Goal: Transaction & Acquisition: Purchase product/service

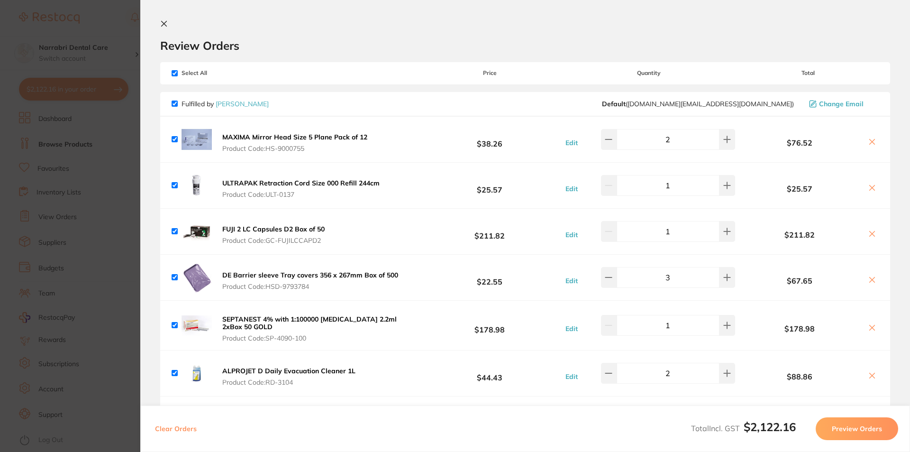
click at [176, 21] on div "Review Orders" at bounding box center [525, 36] width 730 height 33
click at [165, 27] on icon at bounding box center [164, 24] width 8 height 8
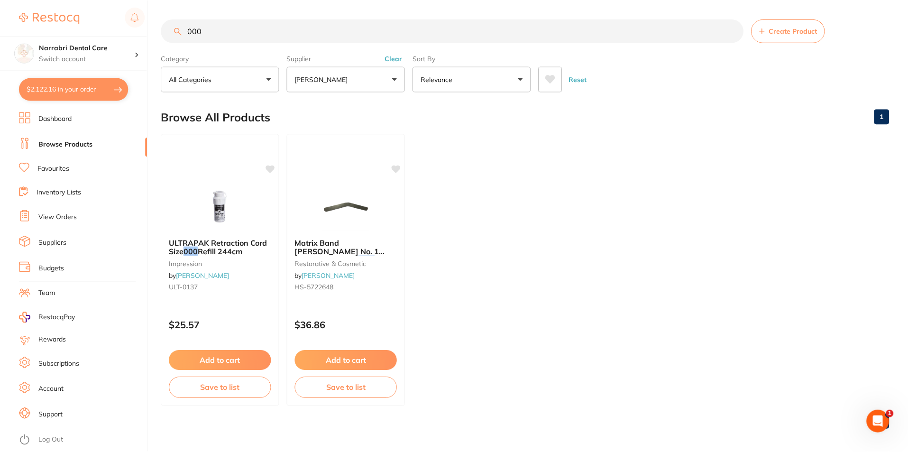
scroll to position [0, 0]
drag, startPoint x: 234, startPoint y: 27, endPoint x: 188, endPoint y: 27, distance: 46.0
click at [199, 27] on input "000" at bounding box center [452, 30] width 582 height 24
type input "0"
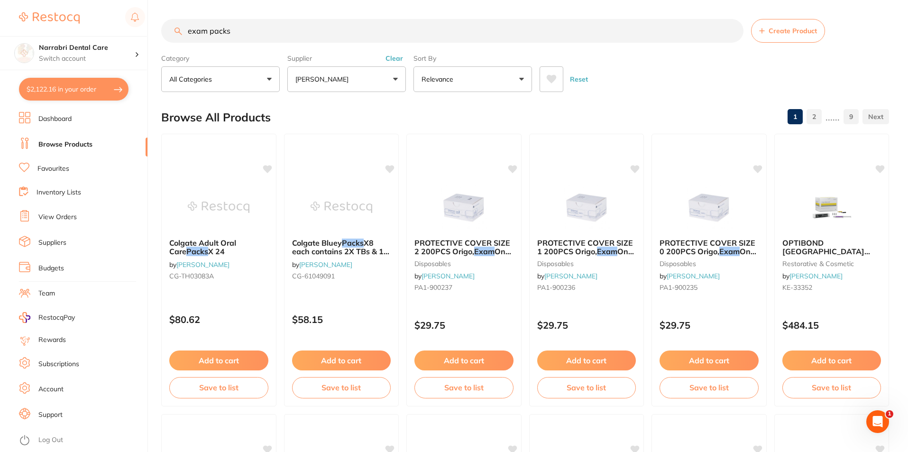
scroll to position [0, 0]
type input "e"
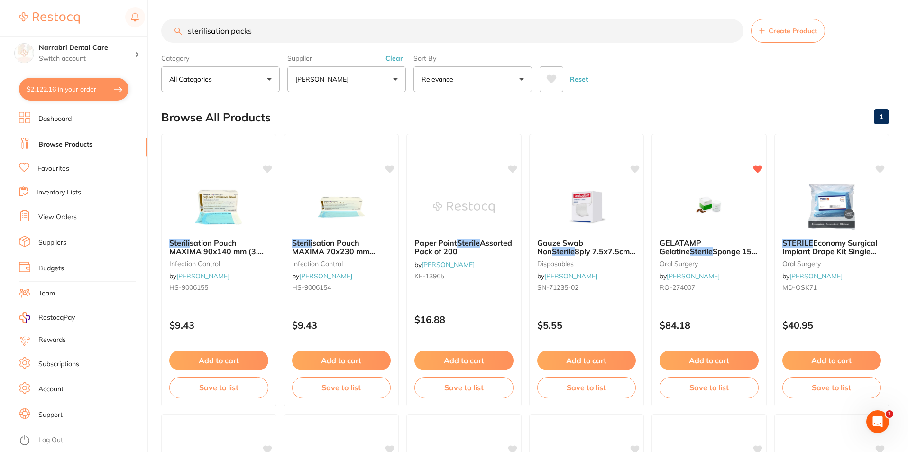
type input "sterilisation packs"
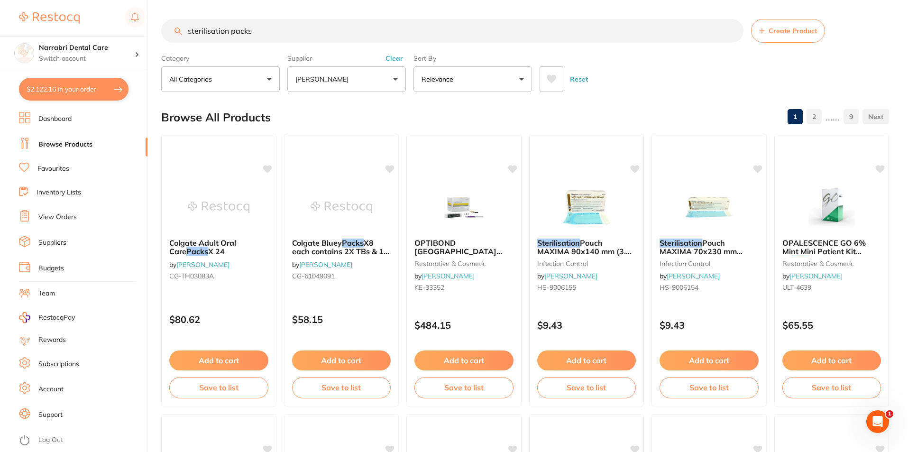
click at [367, 61] on label "Supplier" at bounding box center [346, 58] width 118 height 9
click at [352, 81] on p "[PERSON_NAME]" at bounding box center [323, 78] width 57 height 9
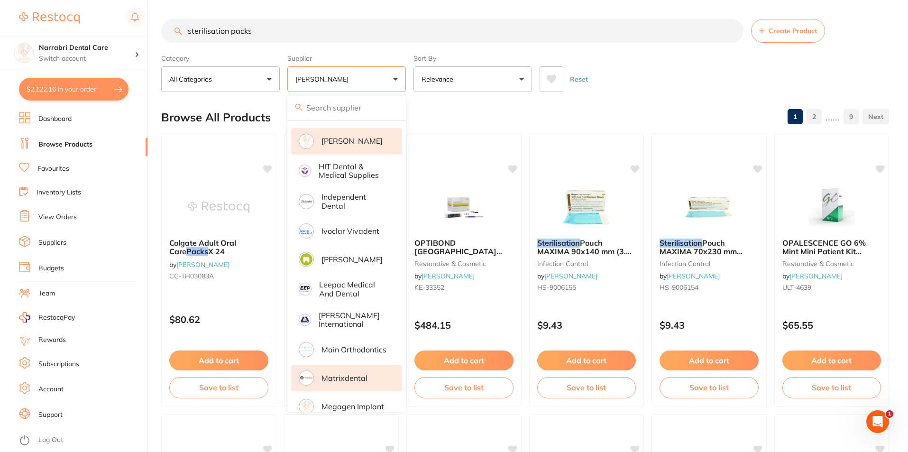
scroll to position [569, 0]
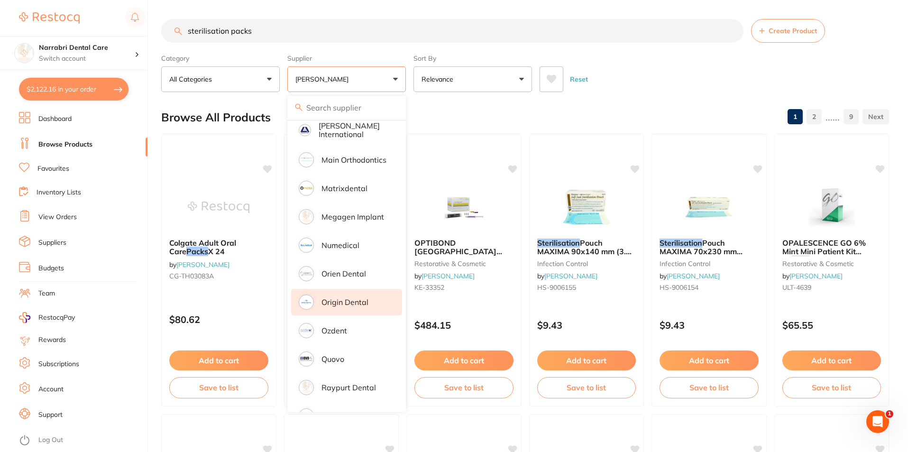
click at [350, 298] on p "Origin Dental" at bounding box center [344, 302] width 47 height 9
click at [592, 19] on input "sterilisation packs" at bounding box center [452, 31] width 582 height 24
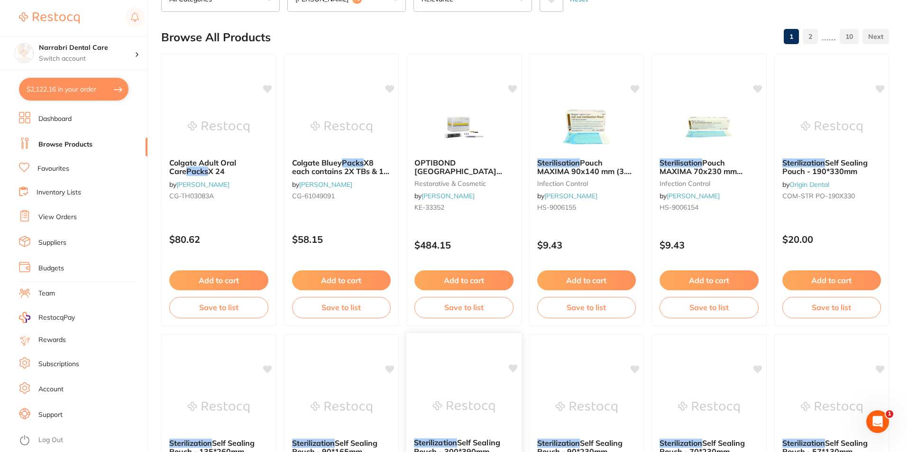
scroll to position [237, 0]
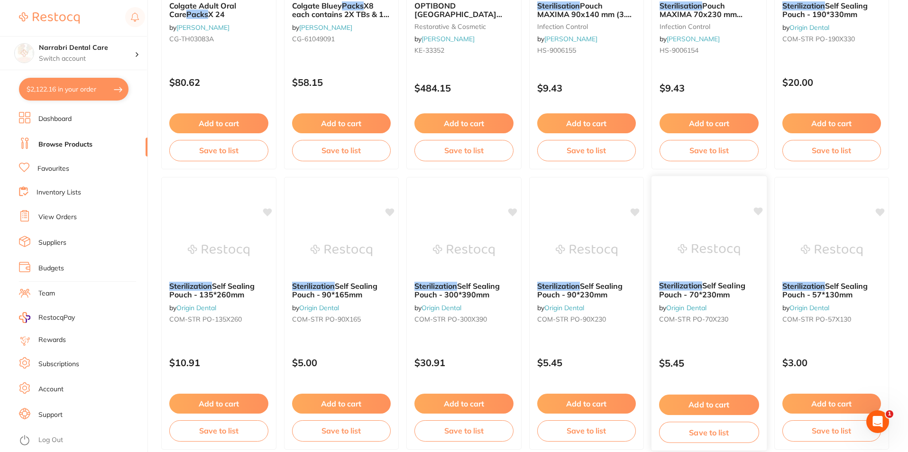
click at [708, 255] on img at bounding box center [709, 250] width 62 height 48
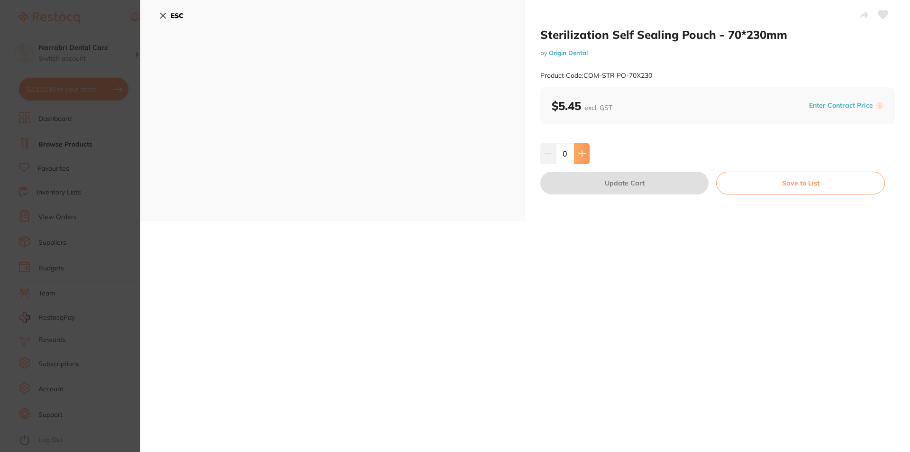
click at [583, 154] on icon at bounding box center [582, 154] width 8 height 8
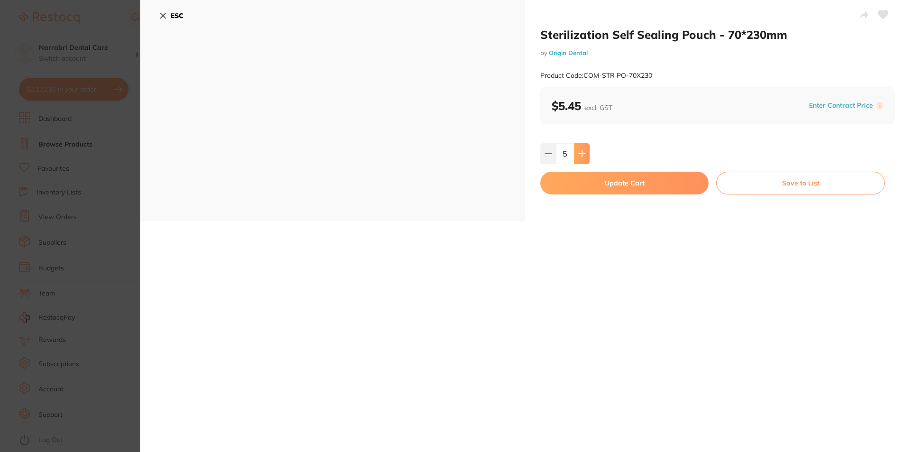
click at [583, 154] on icon at bounding box center [582, 154] width 8 height 8
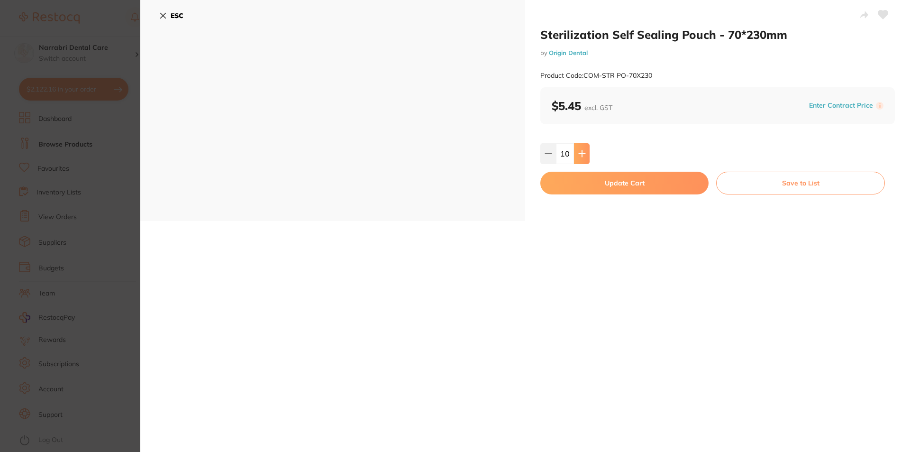
click at [583, 154] on icon at bounding box center [582, 154] width 8 height 8
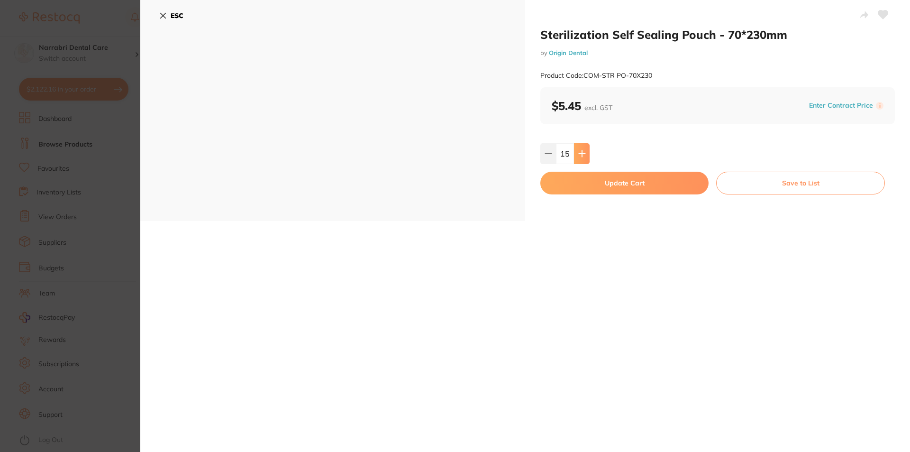
click at [583, 154] on icon at bounding box center [582, 154] width 8 height 8
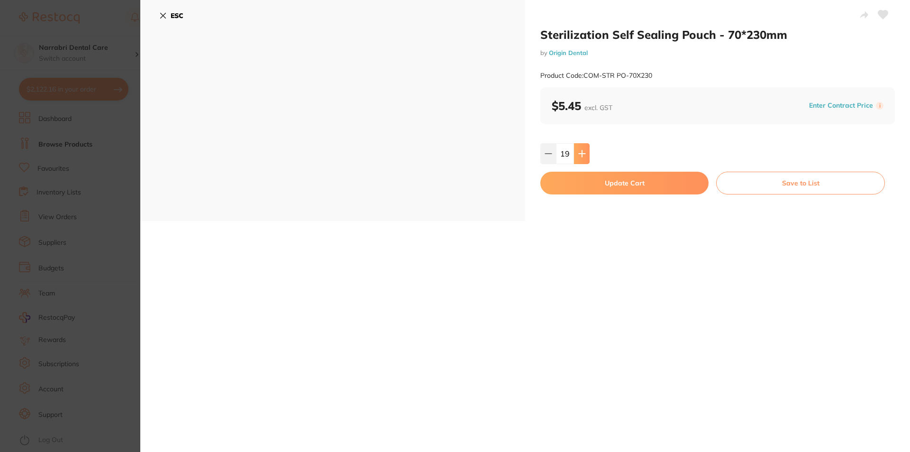
type input "20"
click at [592, 187] on button "Update Cart" at bounding box center [624, 183] width 168 height 23
checkbox input "false"
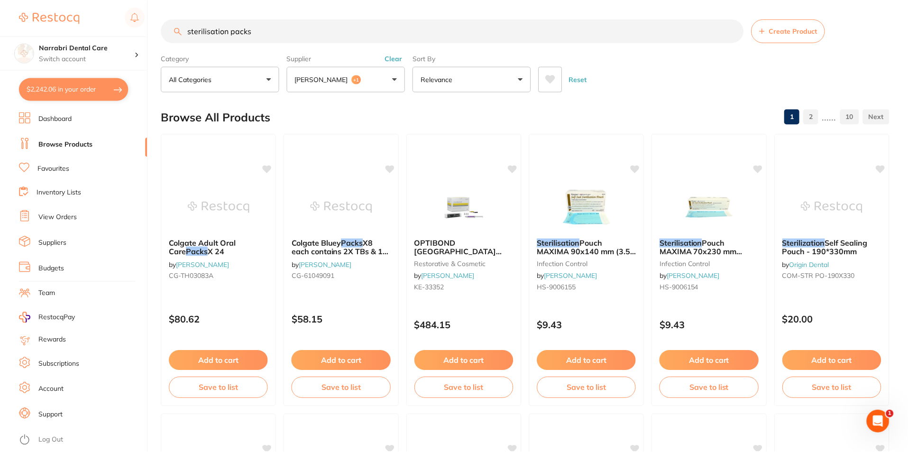
scroll to position [237, 0]
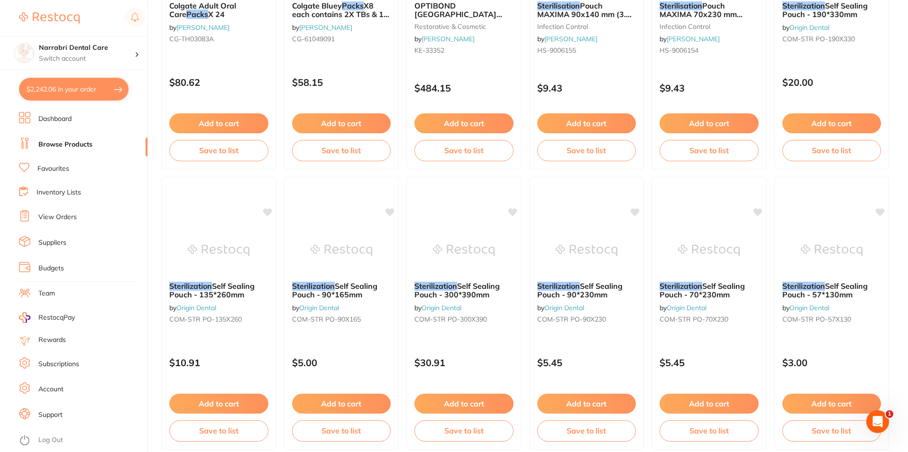
click at [39, 85] on button "$2,242.06 in your order" at bounding box center [73, 89] width 109 height 23
checkbox input "true"
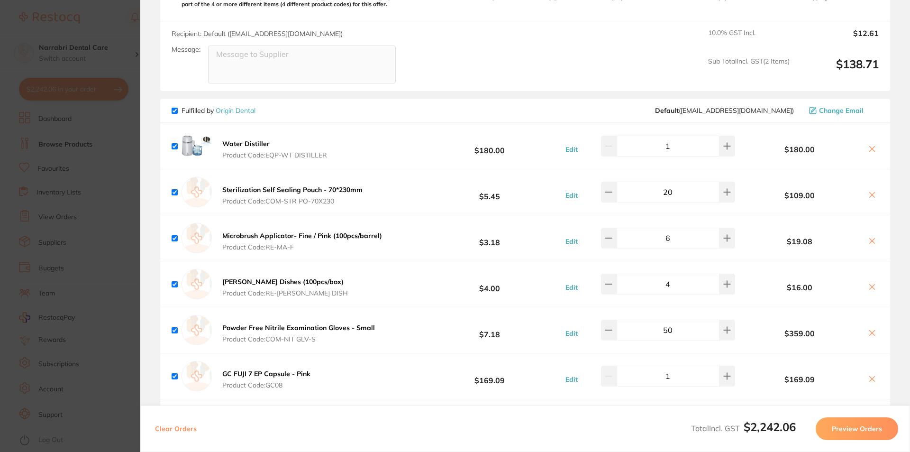
scroll to position [711, 0]
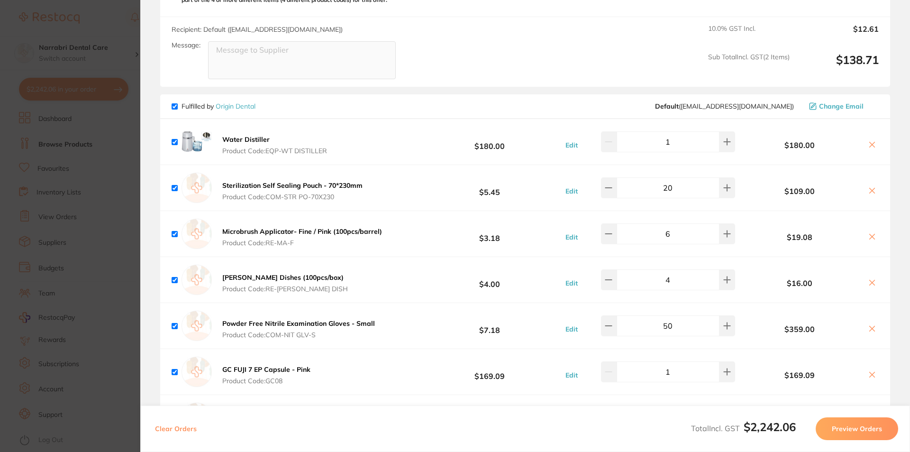
click at [869, 325] on icon at bounding box center [872, 329] width 8 height 8
checkbox input "false"
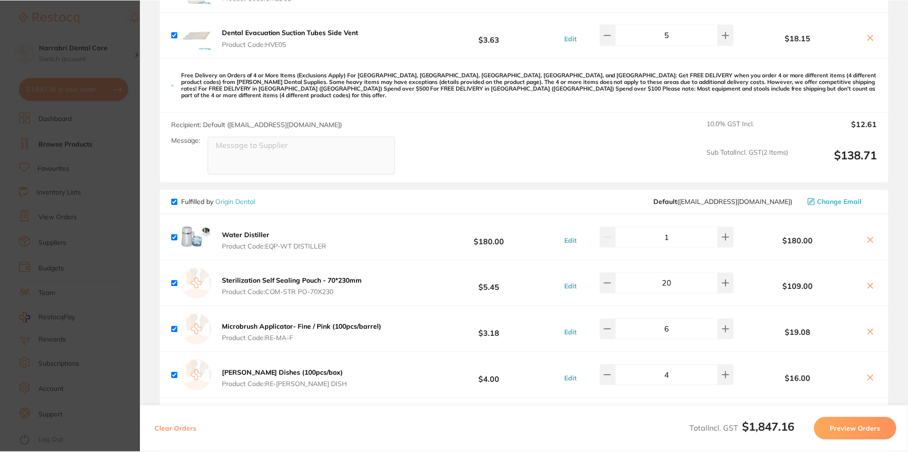
scroll to position [521, 0]
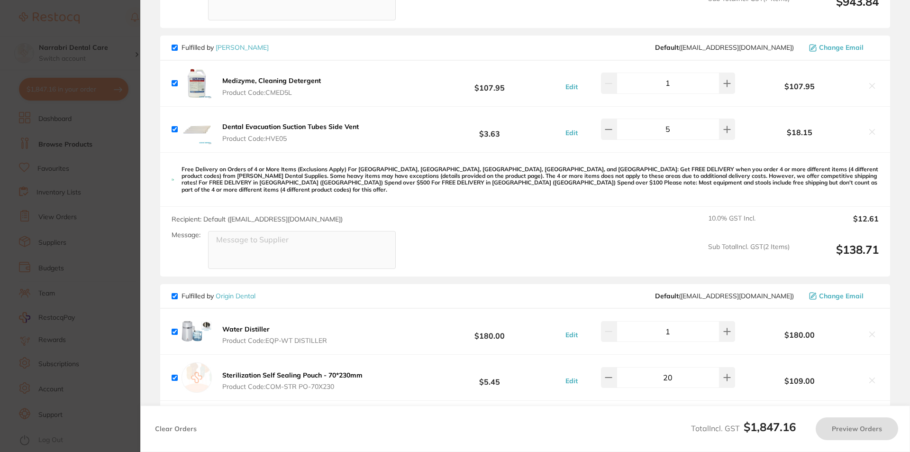
click at [113, 81] on section "Update RRP Set your pre negotiated price for this item. Item Agreed RRP (excl. …" at bounding box center [455, 226] width 910 height 452
click at [104, 44] on h4 "Narrabri Dental Care" at bounding box center [87, 47] width 96 height 9
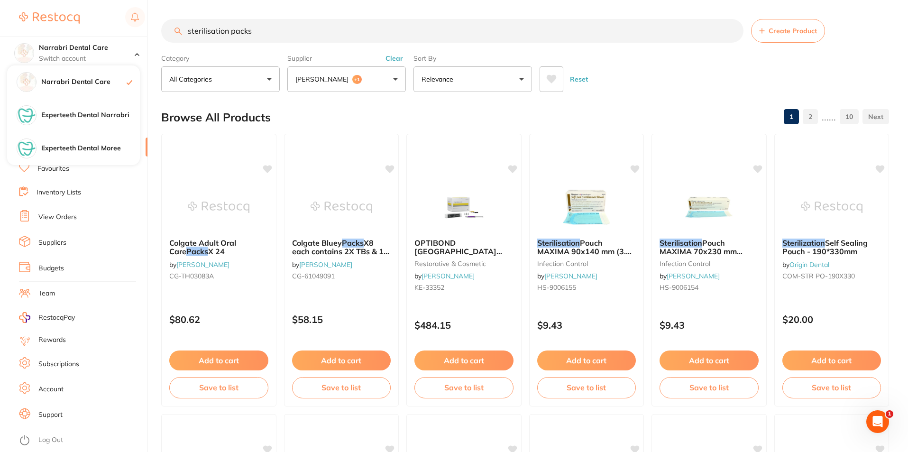
drag, startPoint x: 290, startPoint y: 30, endPoint x: 169, endPoint y: 33, distance: 120.9
click at [172, 31] on input "sterilisation packs" at bounding box center [452, 31] width 582 height 24
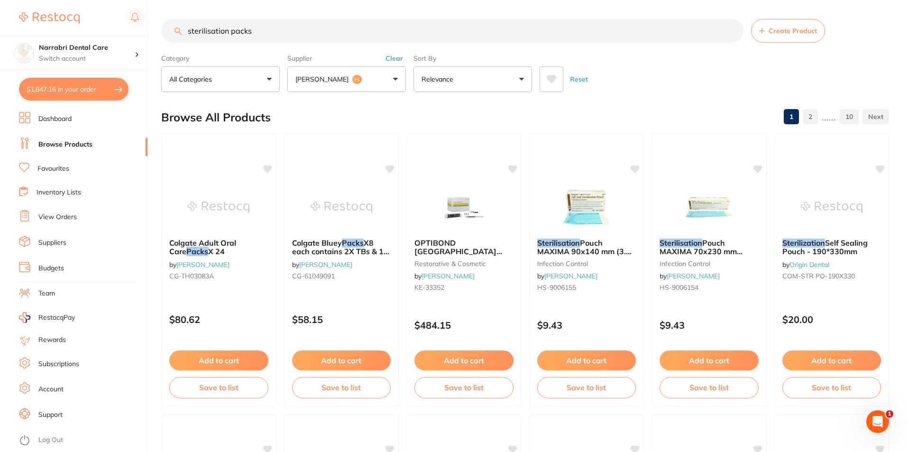
click at [346, 73] on button "Henry Schein Halas +1" at bounding box center [346, 79] width 118 height 26
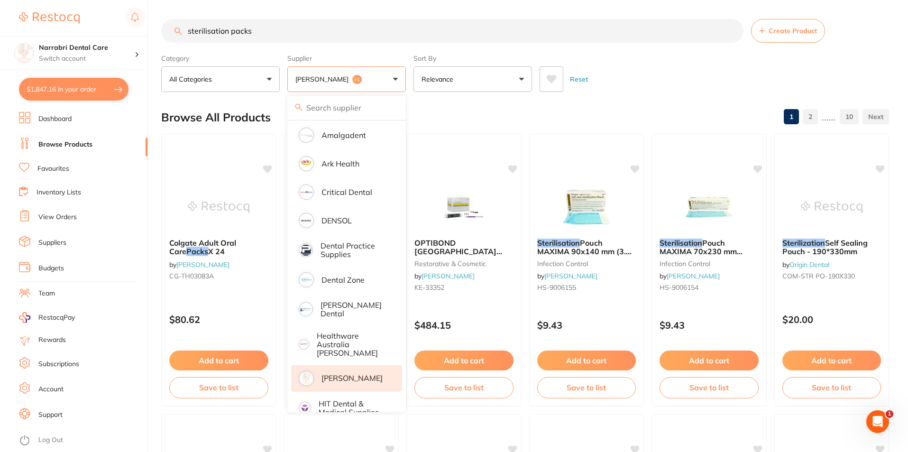
scroll to position [0, 0]
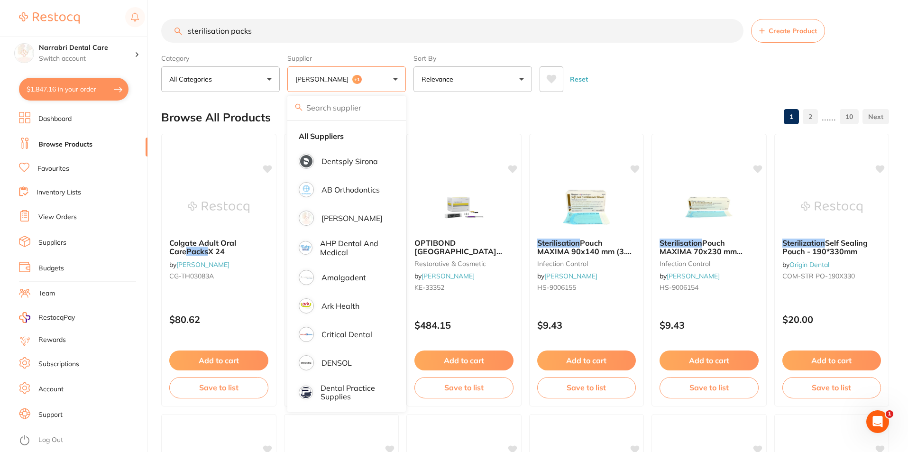
click at [335, 139] on strong "All Suppliers" at bounding box center [321, 136] width 45 height 9
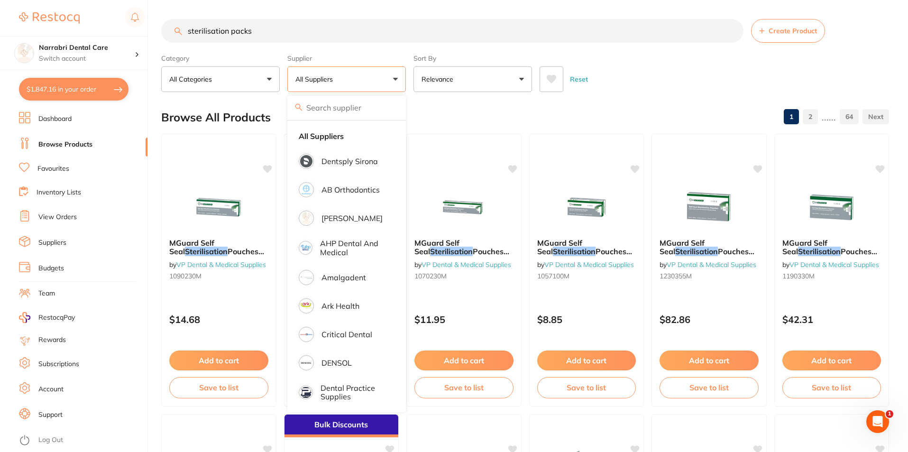
click at [310, 31] on input "sterilisation packs" at bounding box center [452, 31] width 582 height 24
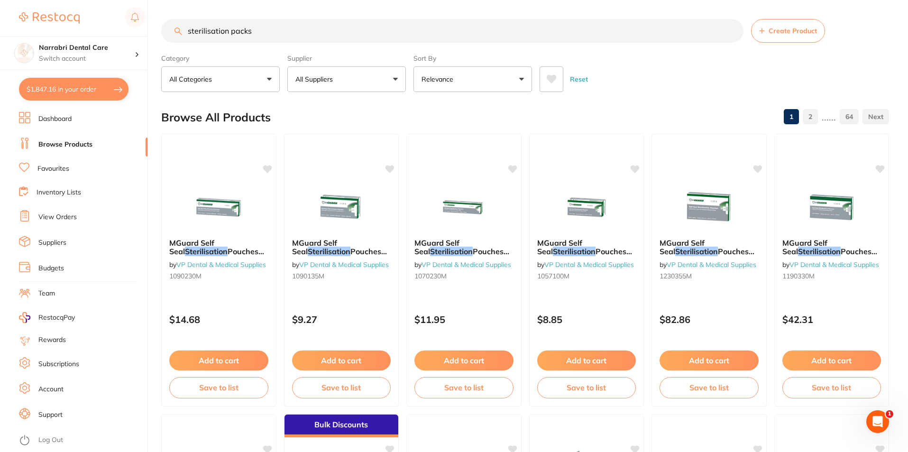
drag, startPoint x: 310, startPoint y: 31, endPoint x: 29, endPoint y: 21, distance: 281.2
click at [30, 22] on div "$1,847.16 Narrabri Dental Care Switch account Narrabri Dental Care Experteeth D…" at bounding box center [454, 226] width 908 height 452
type input "small gloves"
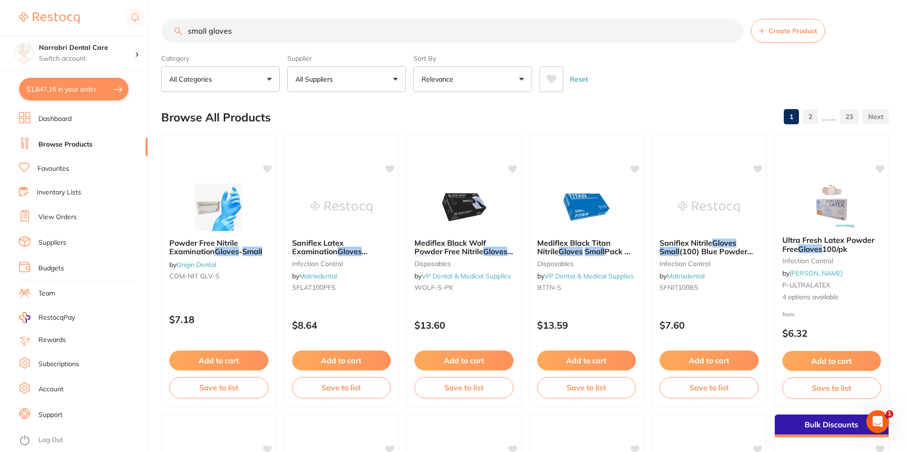
click at [346, 82] on button "All Suppliers" at bounding box center [346, 79] width 118 height 26
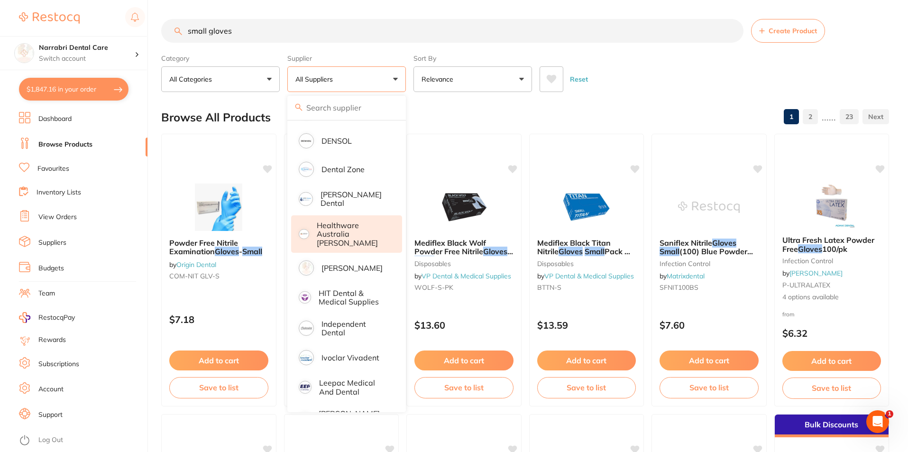
scroll to position [237, 0]
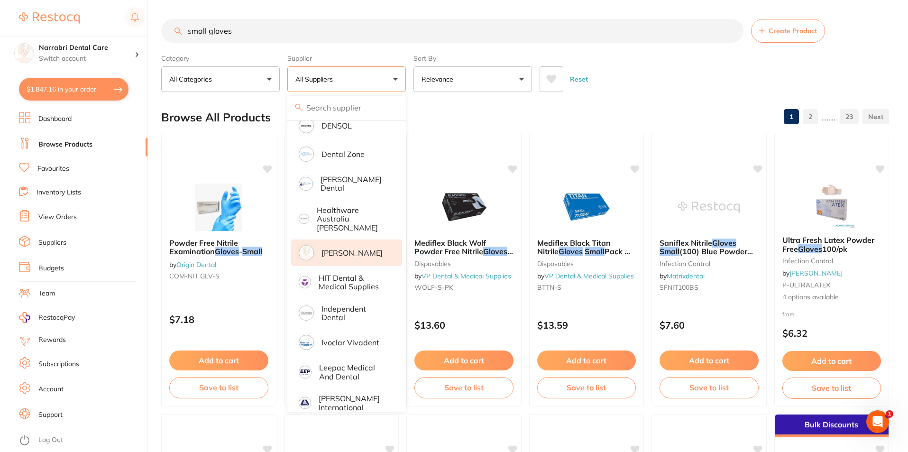
click at [349, 248] on p "[PERSON_NAME]" at bounding box center [351, 252] width 61 height 9
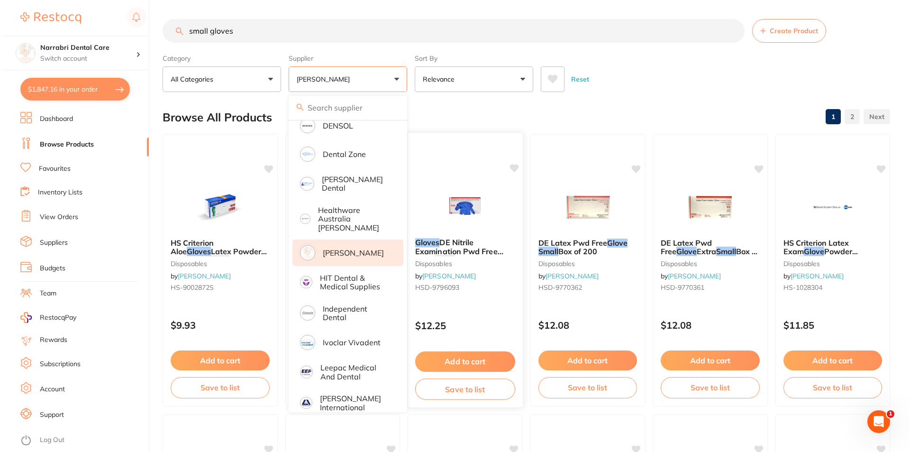
scroll to position [0, 0]
click at [575, 201] on img at bounding box center [586, 206] width 62 height 48
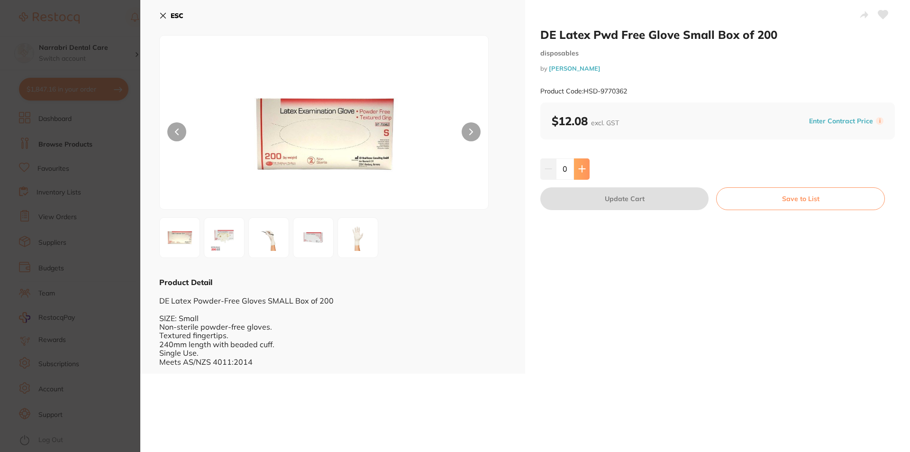
click at [585, 171] on button at bounding box center [582, 168] width 16 height 21
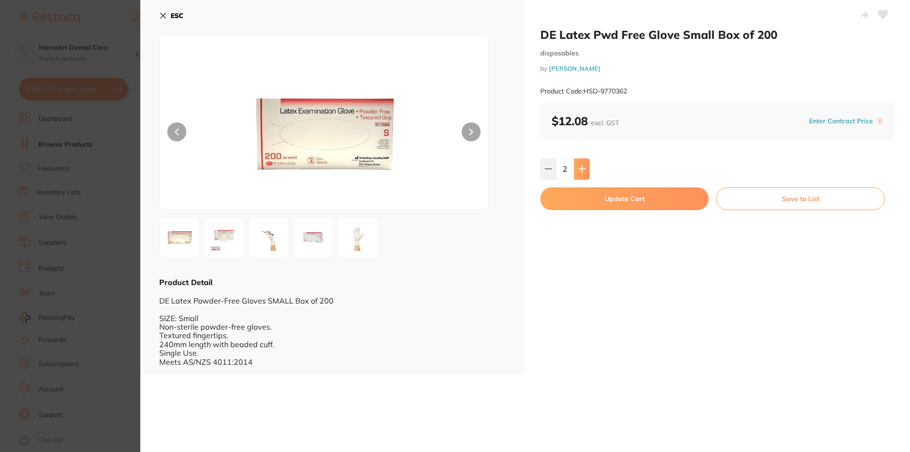
click at [585, 171] on button at bounding box center [582, 168] width 16 height 21
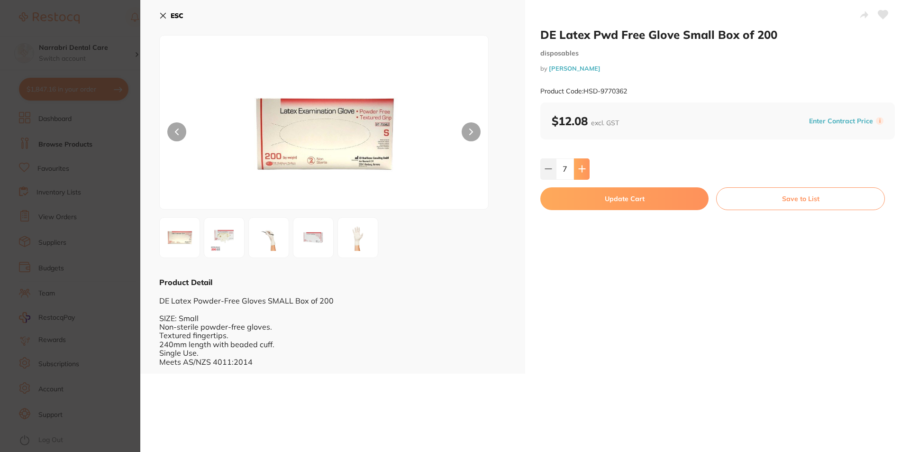
click at [585, 171] on button at bounding box center [582, 168] width 16 height 21
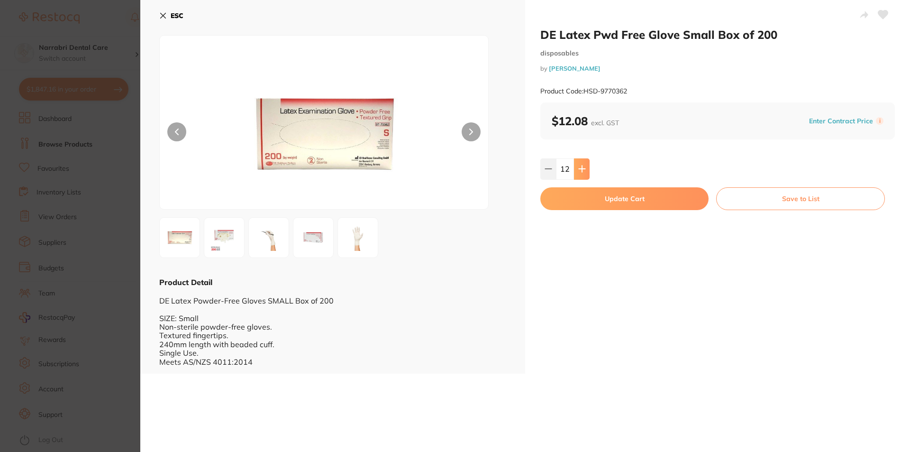
click at [585, 171] on button at bounding box center [582, 168] width 16 height 21
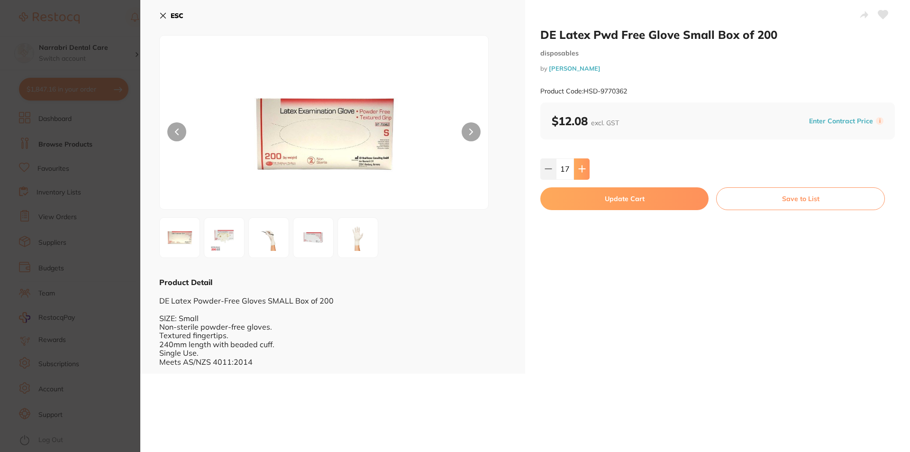
click at [585, 171] on button at bounding box center [582, 168] width 16 height 21
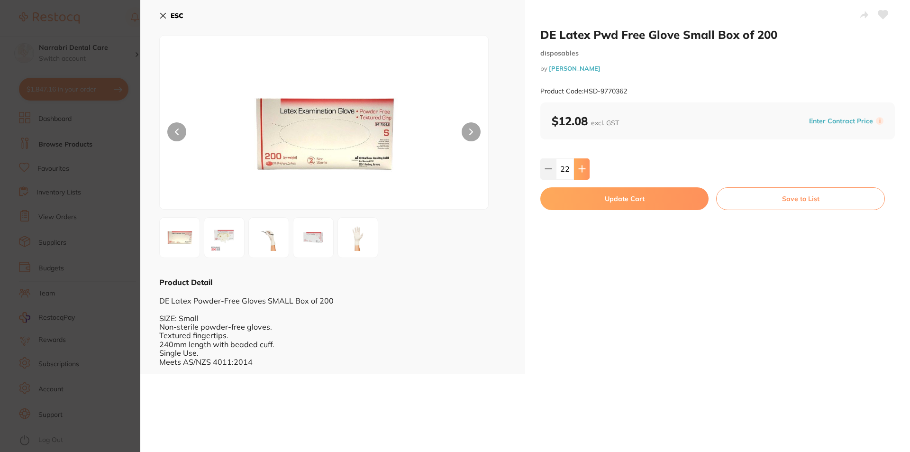
click at [585, 171] on button at bounding box center [582, 168] width 16 height 21
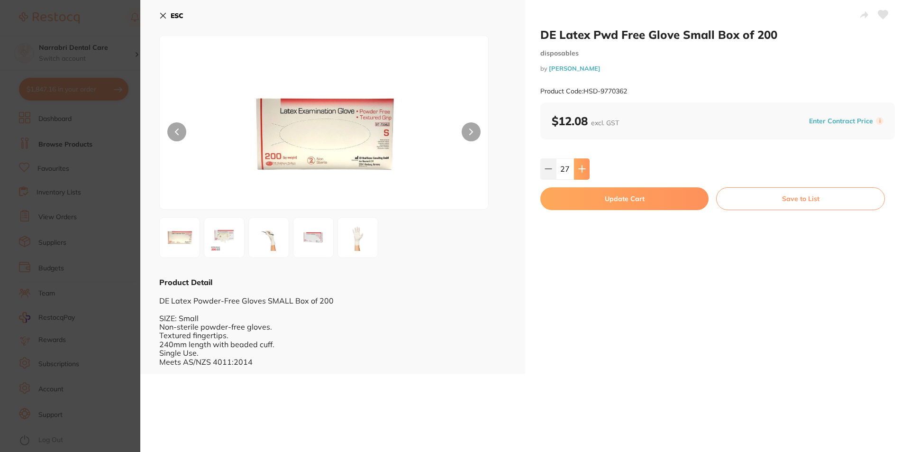
click at [585, 171] on button at bounding box center [582, 168] width 16 height 21
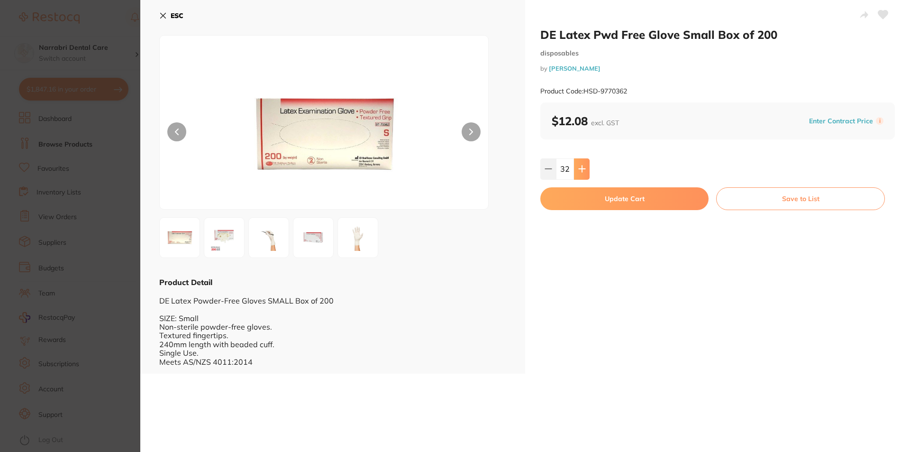
click at [585, 171] on button at bounding box center [582, 168] width 16 height 21
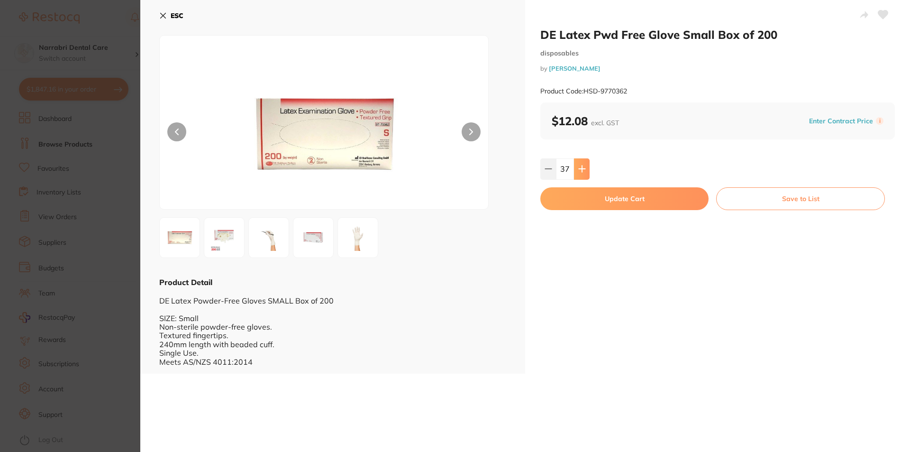
click at [585, 171] on button at bounding box center [582, 168] width 16 height 21
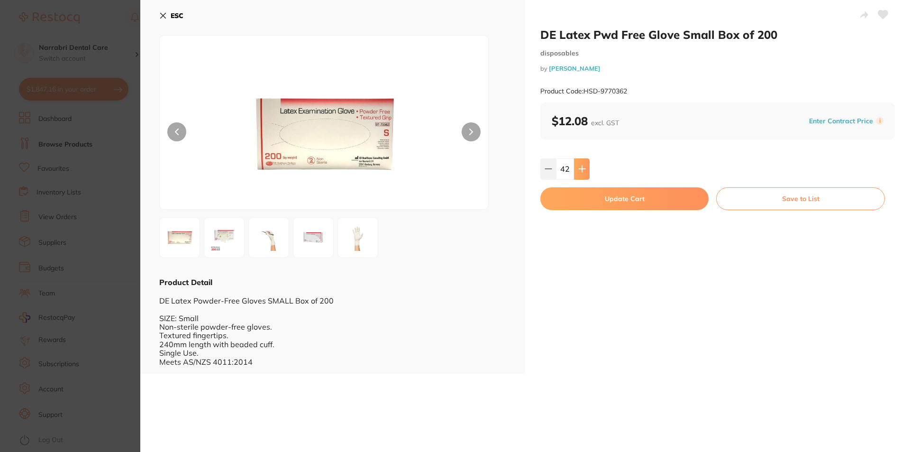
click at [585, 171] on button at bounding box center [582, 168] width 16 height 21
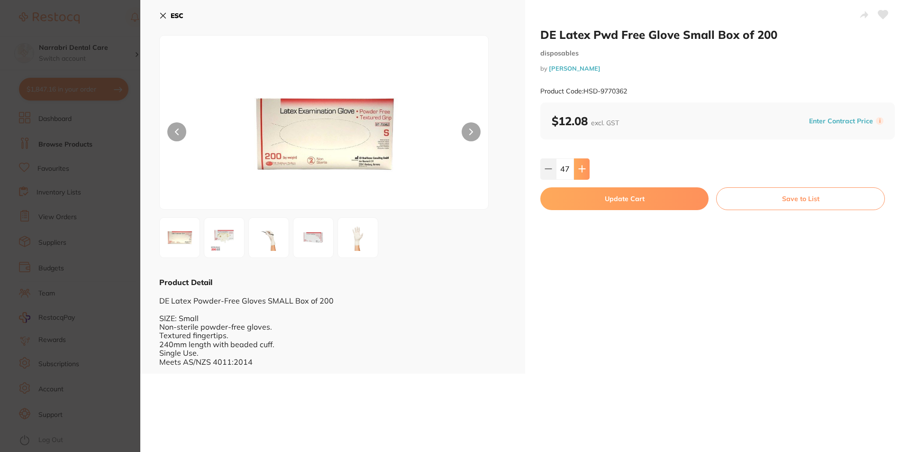
click at [585, 171] on button at bounding box center [582, 168] width 16 height 21
type input "50"
click at [592, 197] on button "Update Cart" at bounding box center [624, 198] width 168 height 23
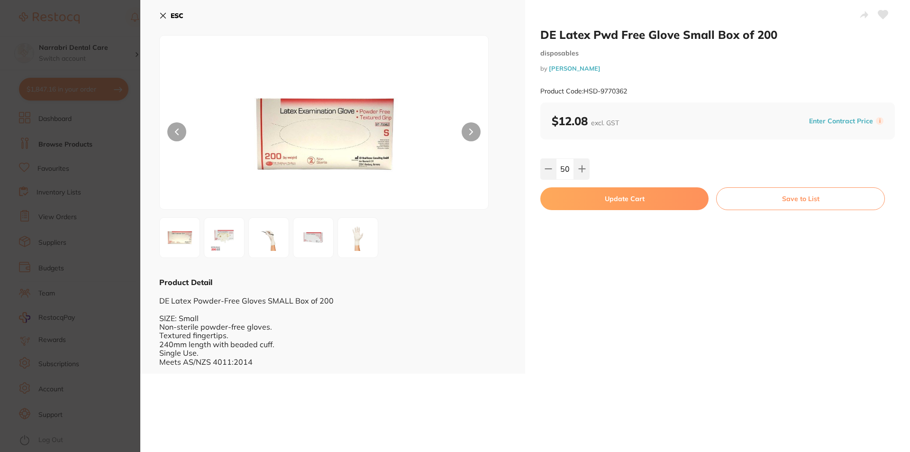
checkbox input "true"
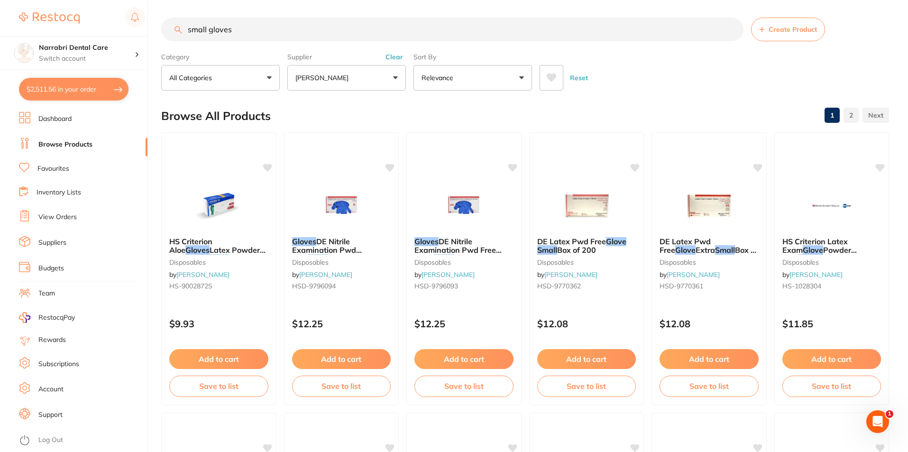
scroll to position [567, 0]
click at [53, 84] on button "$2,511.56 in your order" at bounding box center [73, 89] width 109 height 23
checkbox input "true"
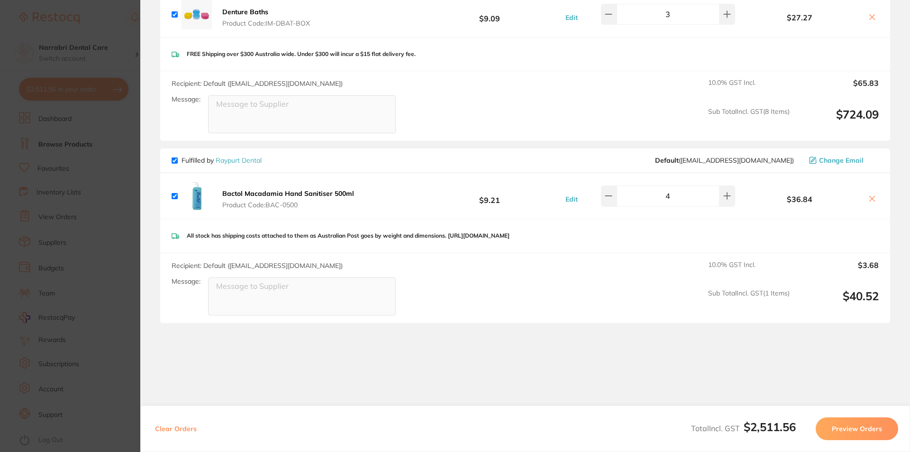
scroll to position [1226, 0]
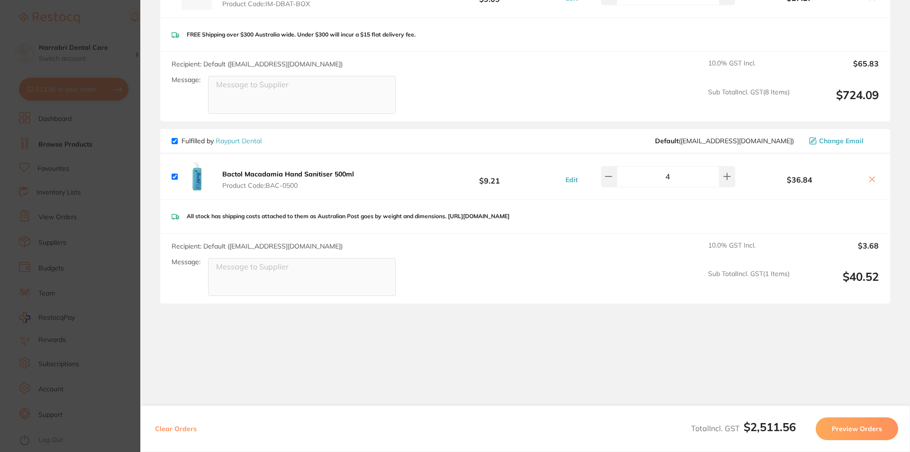
click at [0, 223] on section "Update RRP Set your pre negotiated price for this item. Item Agreed RRP (excl. …" at bounding box center [455, 226] width 910 height 452
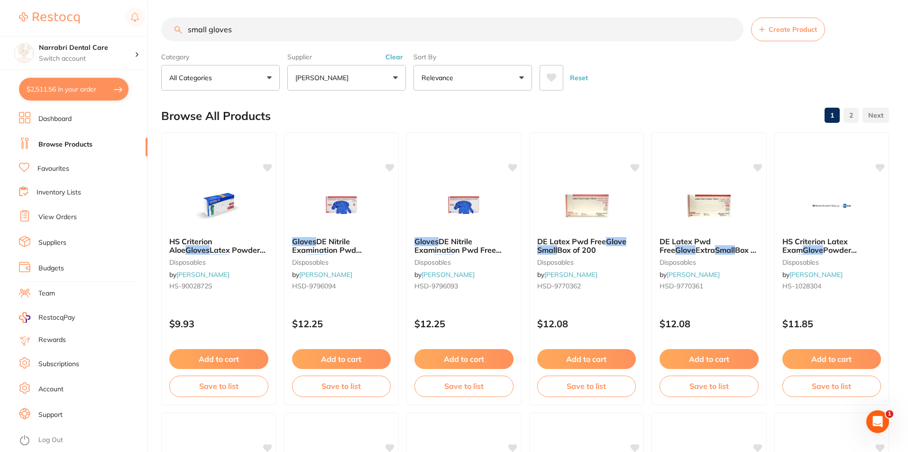
scroll to position [0, 0]
drag, startPoint x: 242, startPoint y: 36, endPoint x: 224, endPoint y: 46, distance: 20.8
click at [183, 41] on input "small gloves" at bounding box center [452, 30] width 582 height 24
drag, startPoint x: 351, startPoint y: 58, endPoint x: 347, endPoint y: 72, distance: 13.8
click at [351, 59] on label "Supplier" at bounding box center [346, 57] width 118 height 9
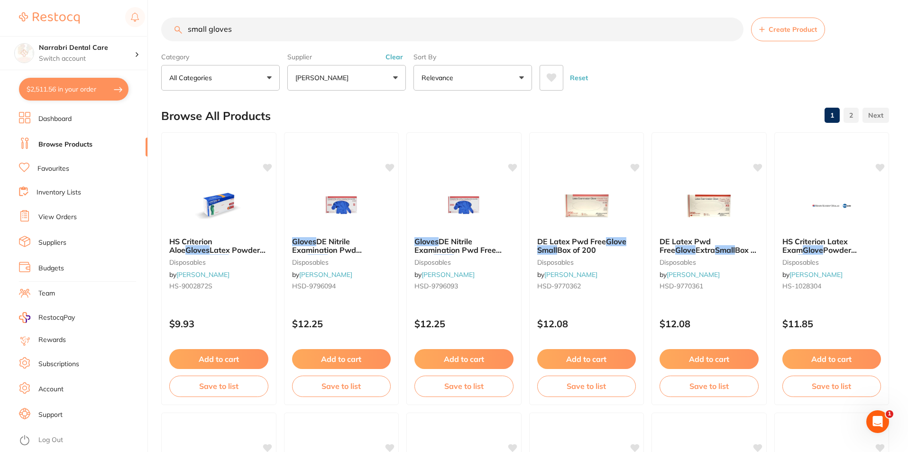
scroll to position [0, 0]
click at [347, 72] on button "[PERSON_NAME]" at bounding box center [346, 78] width 118 height 26
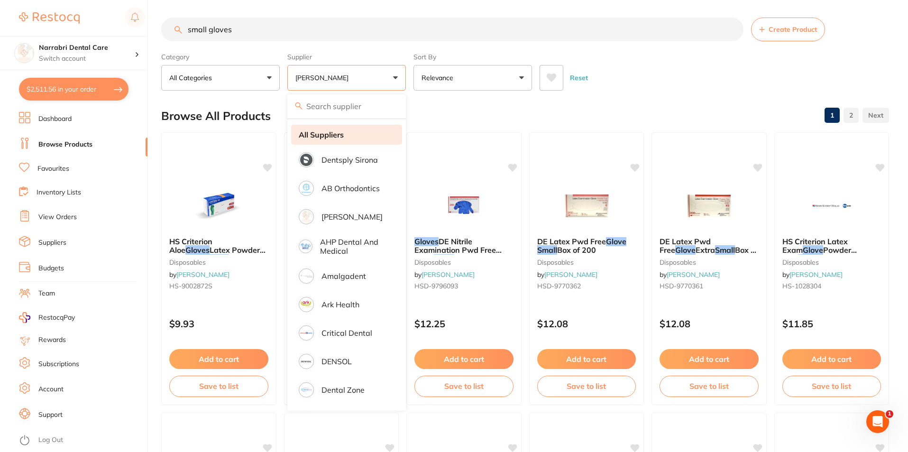
click at [337, 128] on li "All Suppliers" at bounding box center [346, 135] width 111 height 20
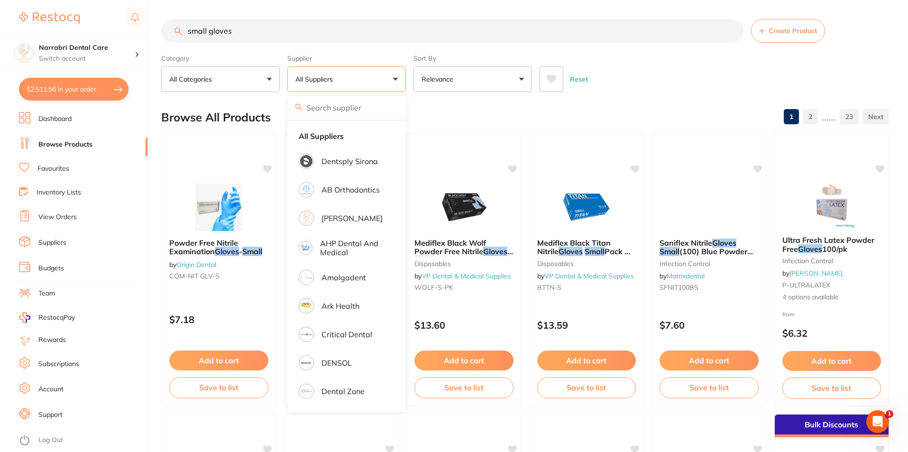
drag, startPoint x: 84, startPoint y: 27, endPoint x: 78, endPoint y: 27, distance: 6.7
click at [78, 27] on div "$2,511.56 Narrabri Dental Care Switch account Narrabri Dental Care Experteeth D…" at bounding box center [454, 226] width 908 height 452
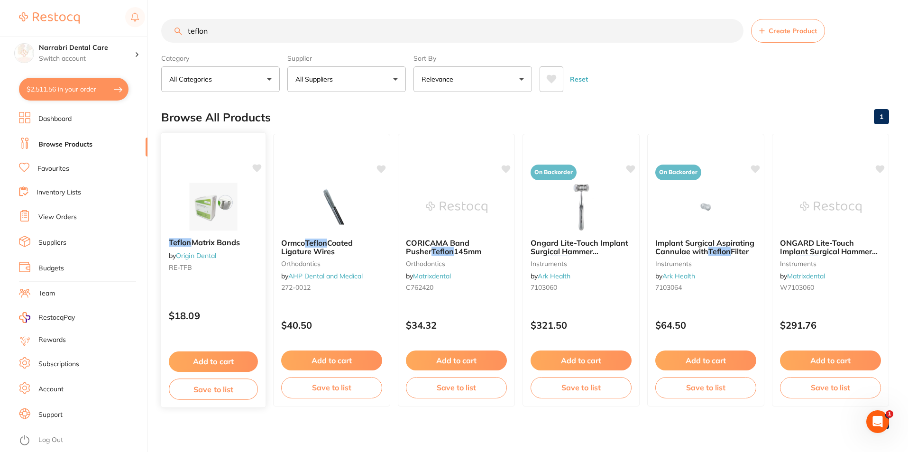
type input "teflon"
click at [215, 201] on img at bounding box center [213, 206] width 62 height 48
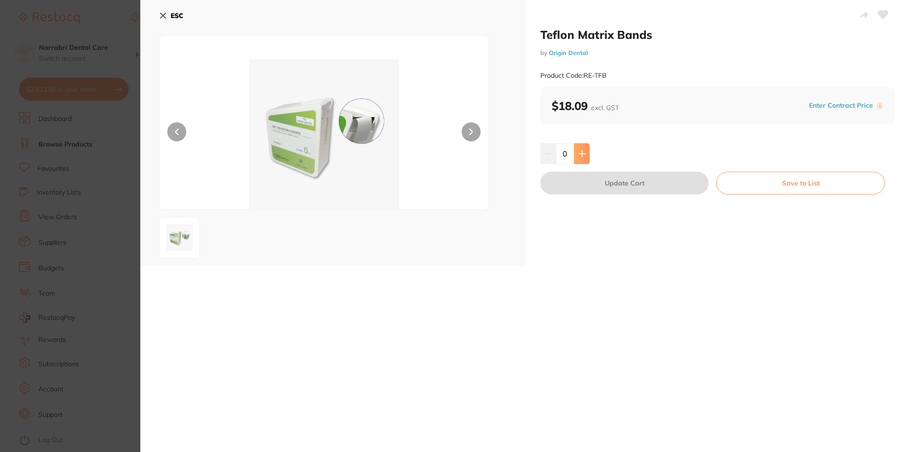
click at [582, 158] on button at bounding box center [582, 153] width 16 height 21
type input "1"
click at [583, 179] on button "Update Cart" at bounding box center [624, 183] width 168 height 23
checkbox input "false"
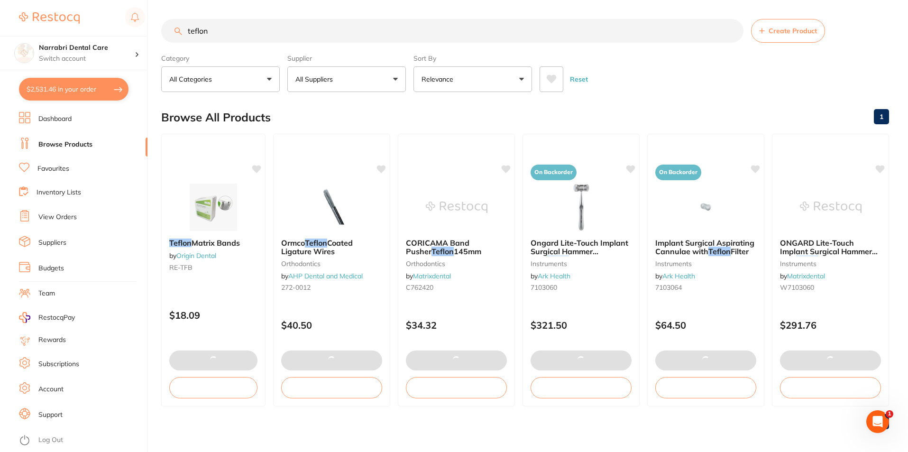
drag, startPoint x: 223, startPoint y: 30, endPoint x: 166, endPoint y: 31, distance: 56.9
click at [166, 31] on input "teflon" at bounding box center [452, 31] width 582 height 24
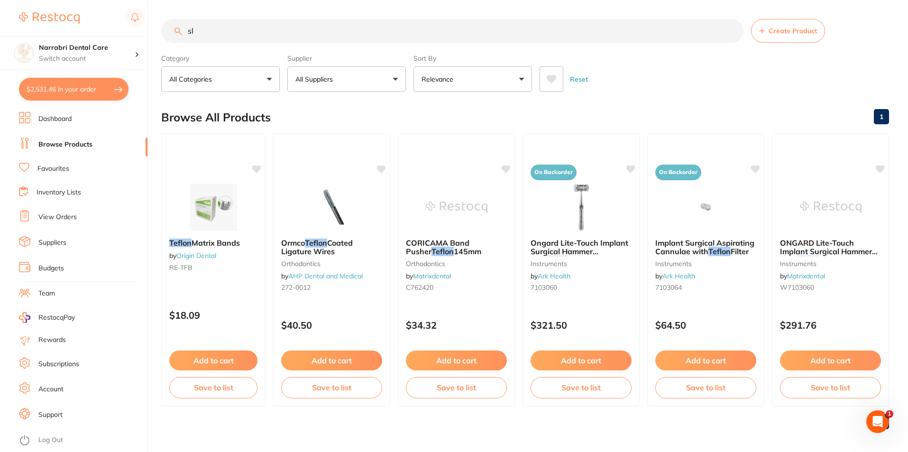
type input "s"
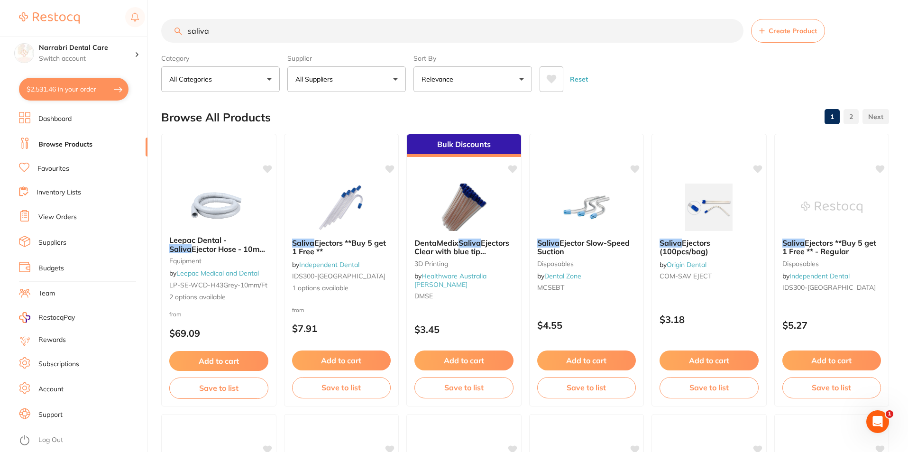
type input "saliva"
click at [347, 71] on button "All Suppliers" at bounding box center [346, 79] width 118 height 26
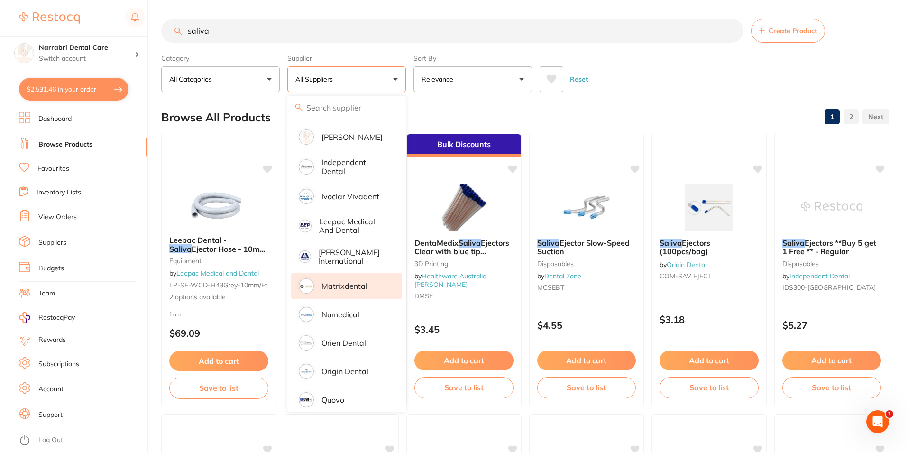
scroll to position [284, 0]
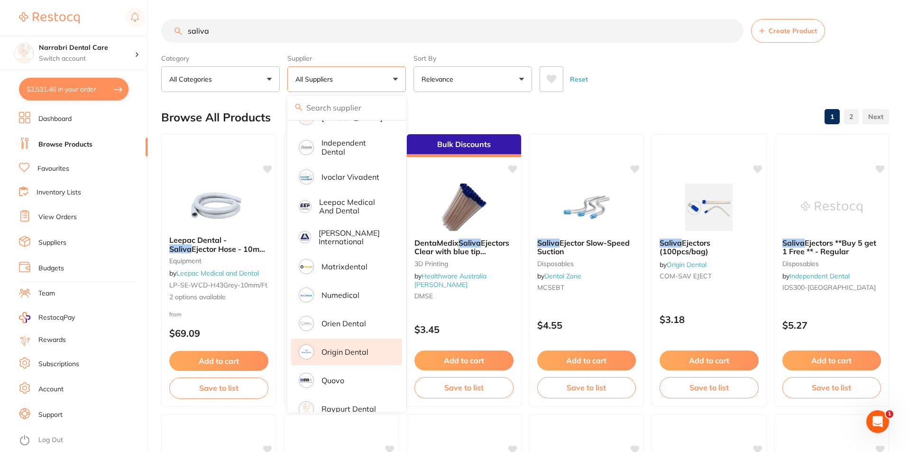
click at [364, 347] on p "Origin Dental" at bounding box center [344, 351] width 47 height 9
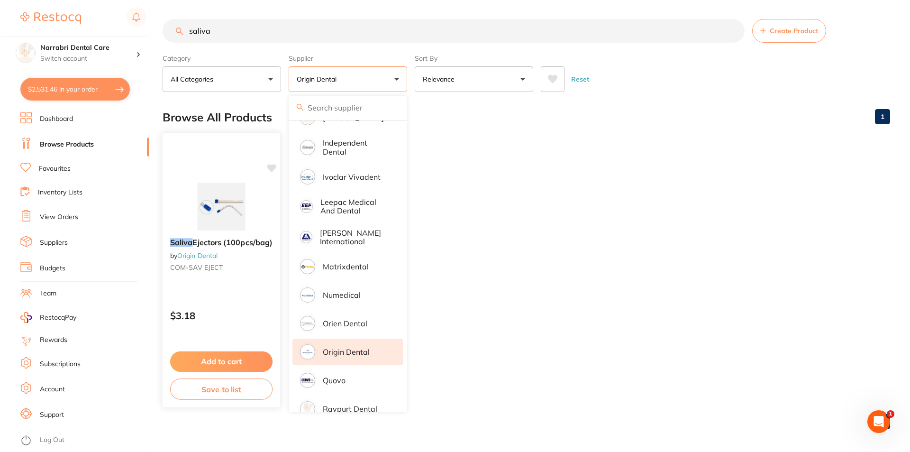
scroll to position [0, 0]
click at [233, 189] on img at bounding box center [220, 206] width 62 height 48
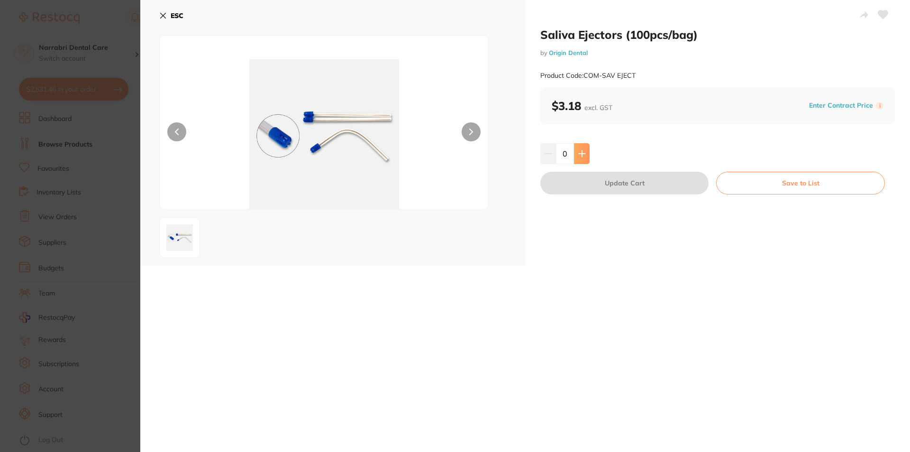
click at [574, 149] on button at bounding box center [582, 153] width 16 height 21
type input "4"
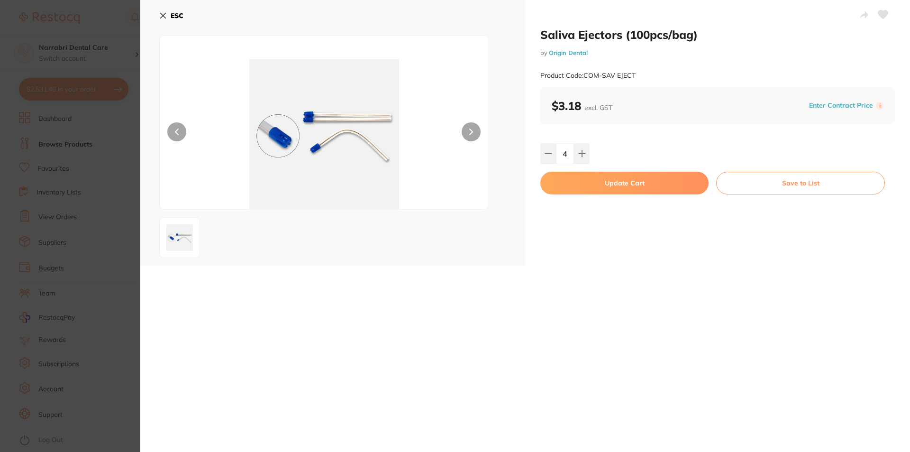
click at [637, 183] on button "Update Cart" at bounding box center [624, 183] width 168 height 23
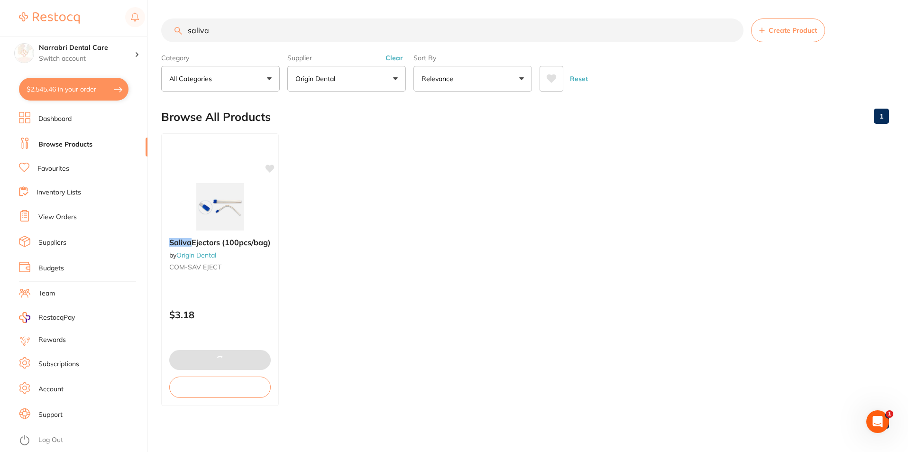
click at [43, 88] on button "$2,545.46 in your order" at bounding box center [73, 89] width 109 height 23
checkbox input "true"
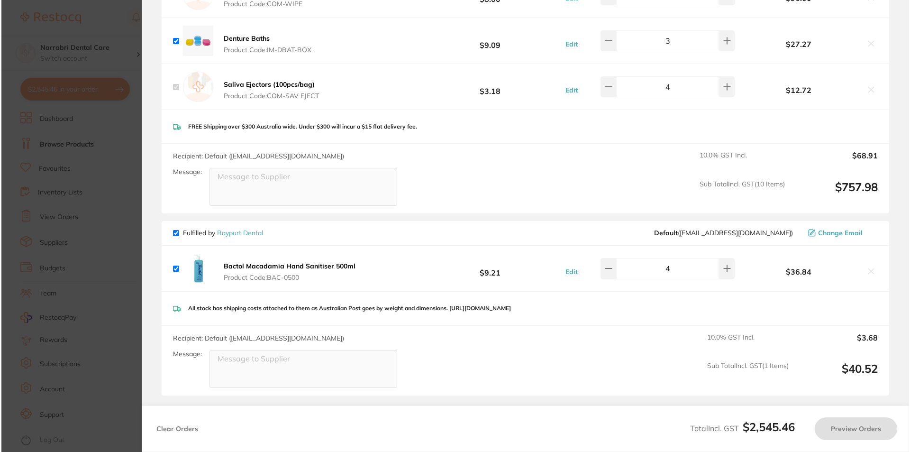
scroll to position [0, 0]
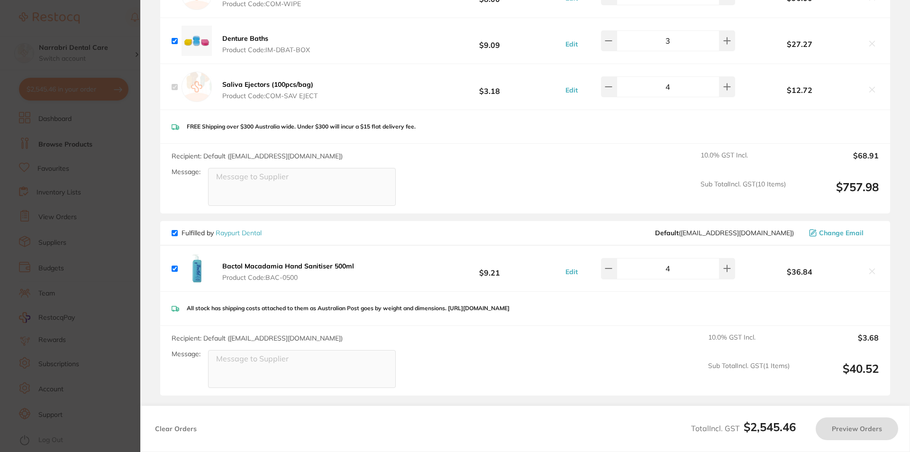
checkbox input "true"
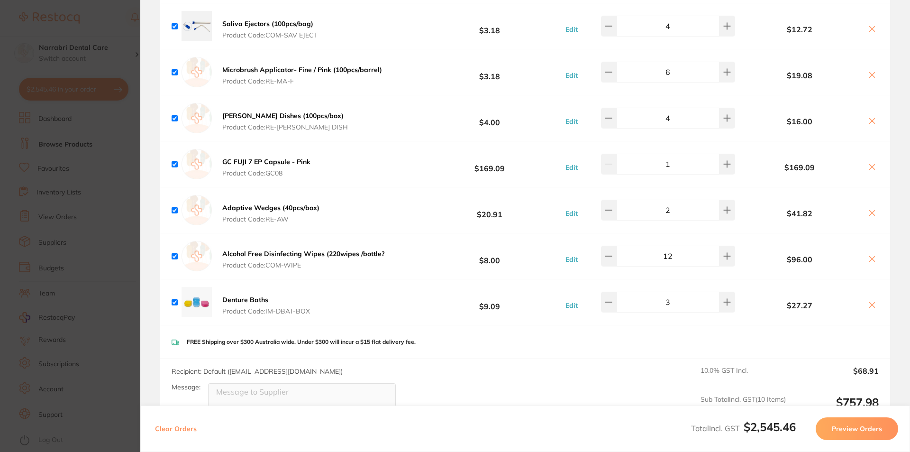
scroll to position [995, 0]
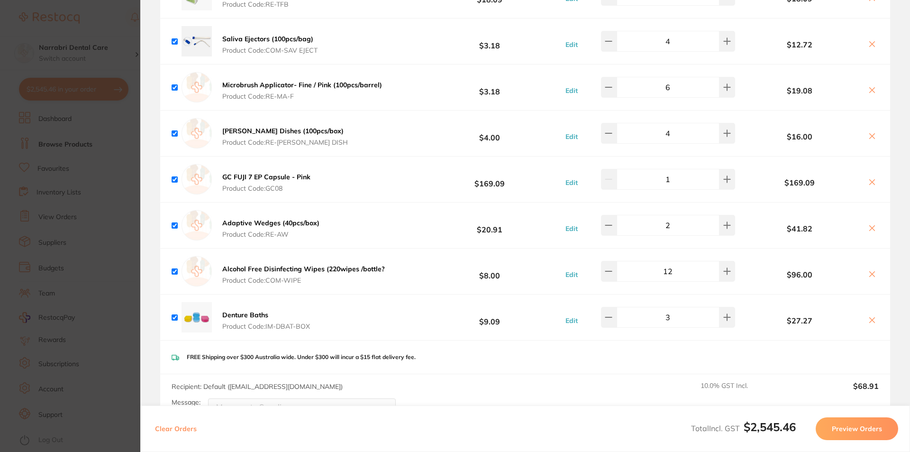
type input "7"
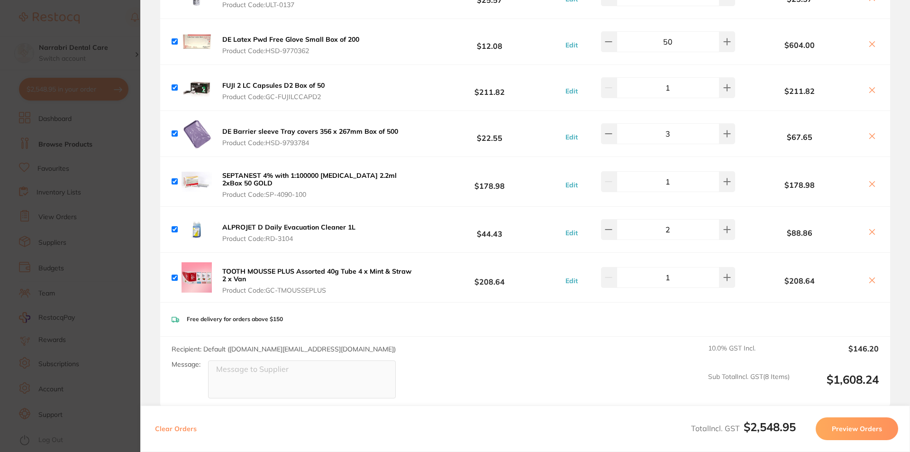
scroll to position [0, 0]
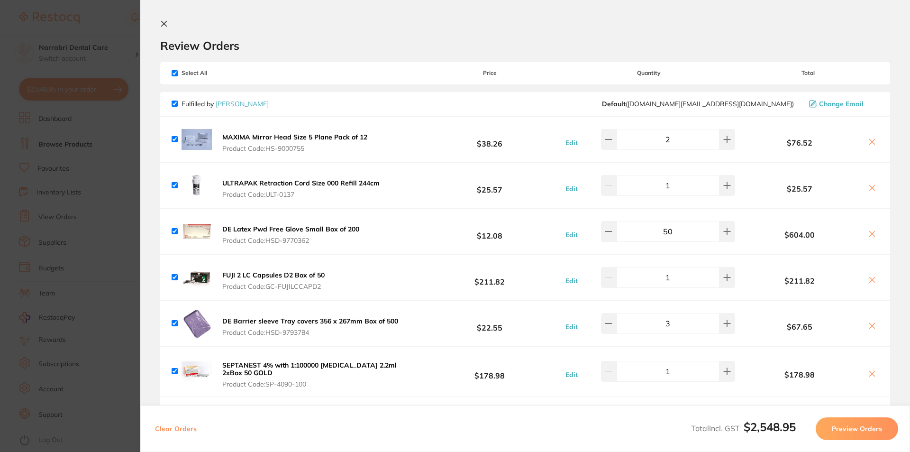
click at [60, 115] on section "Update RRP Set your pre negotiated price for this item. Item Agreed RRP (excl. …" at bounding box center [455, 226] width 910 height 452
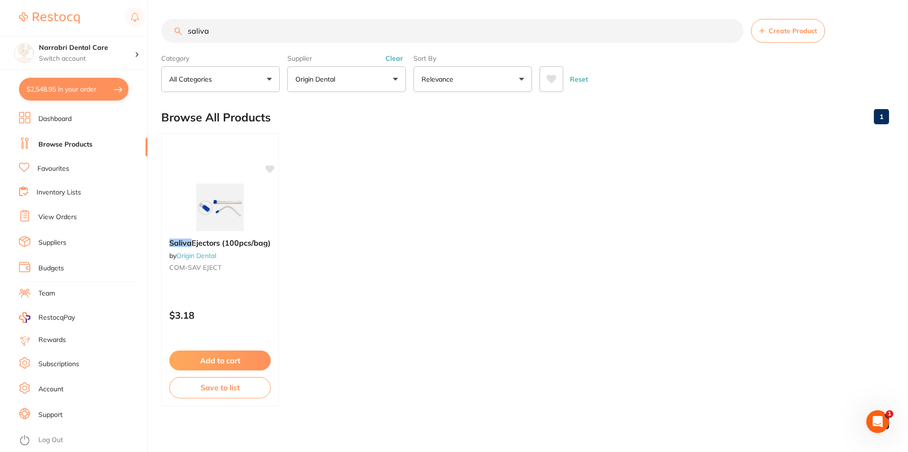
click at [339, 72] on button "Origin Dental" at bounding box center [346, 79] width 118 height 26
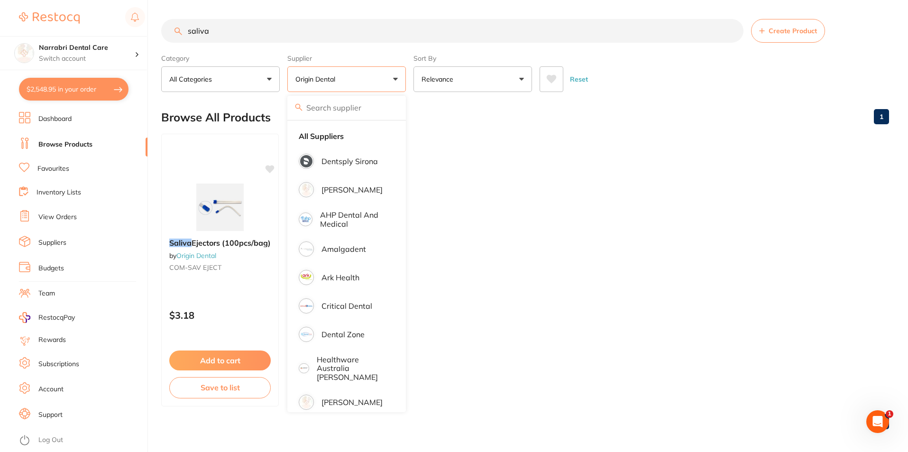
drag, startPoint x: 328, startPoint y: 131, endPoint x: 325, endPoint y: 122, distance: 9.3
click at [328, 131] on li "All Suppliers" at bounding box center [346, 136] width 111 height 20
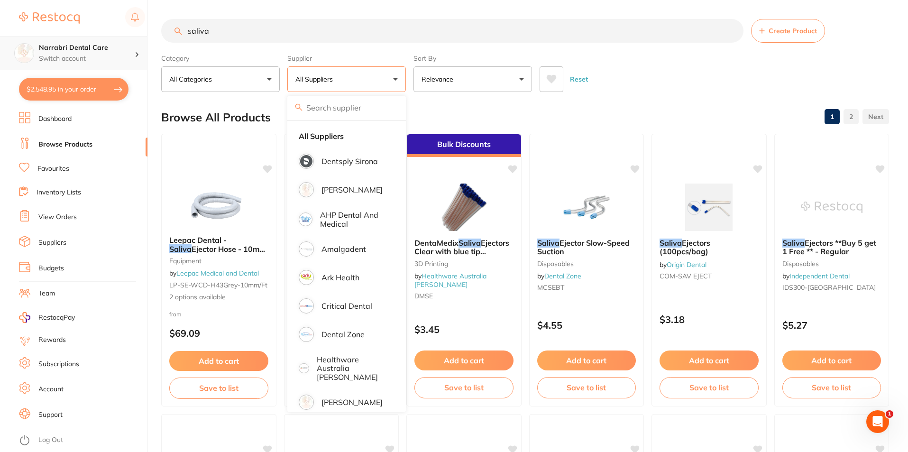
drag, startPoint x: 259, startPoint y: 36, endPoint x: 61, endPoint y: 45, distance: 198.3
click at [61, 45] on div "$2,548.95 Narrabri Dental Care Switch account Narrabri Dental Care Experteeth D…" at bounding box center [454, 226] width 908 height 452
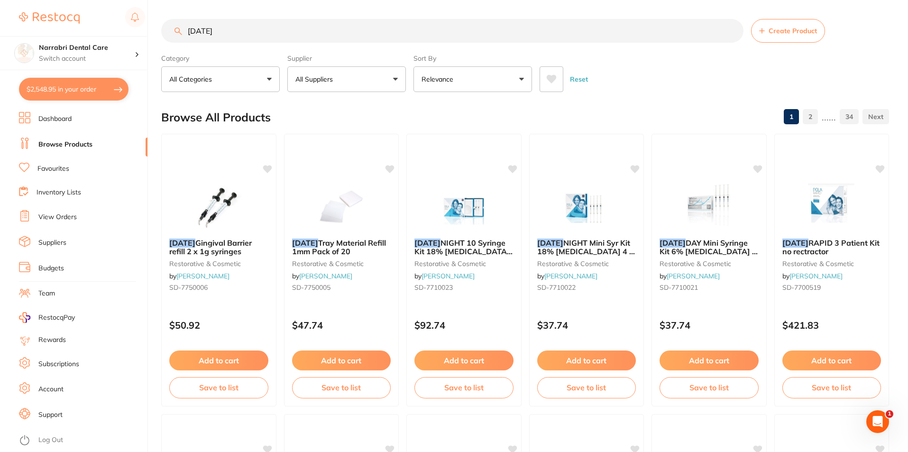
click at [276, 39] on input "pola" at bounding box center [452, 31] width 582 height 24
type input "[DATE] syringes"
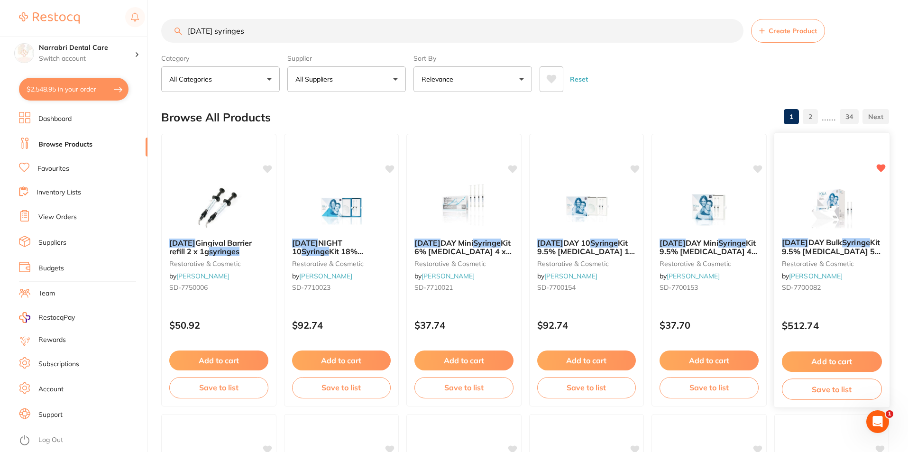
click at [828, 229] on img at bounding box center [831, 206] width 62 height 48
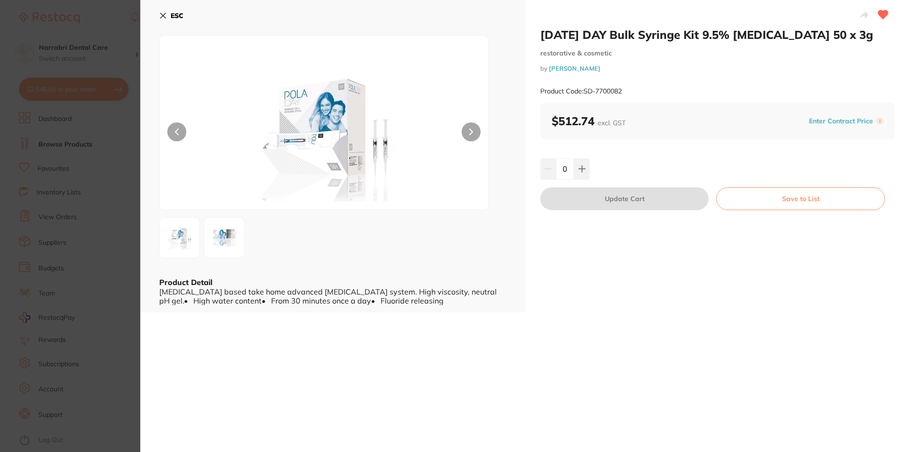
click at [472, 137] on button at bounding box center [471, 131] width 19 height 19
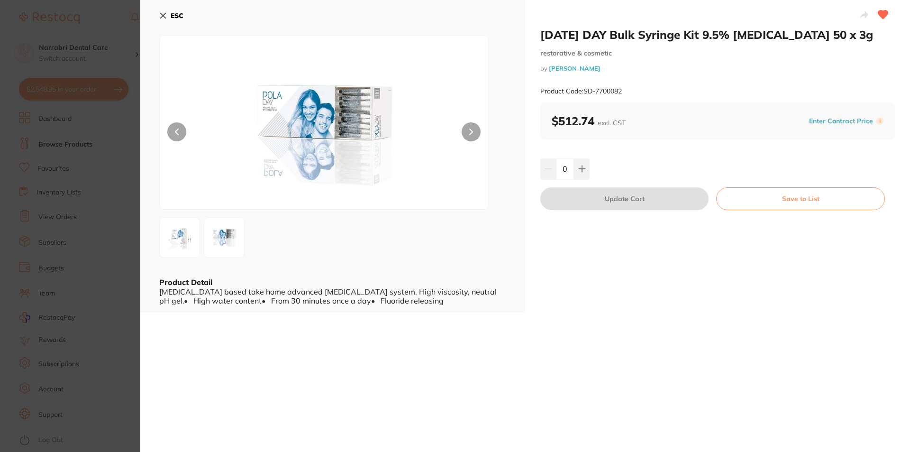
click at [468, 135] on button at bounding box center [471, 131] width 19 height 19
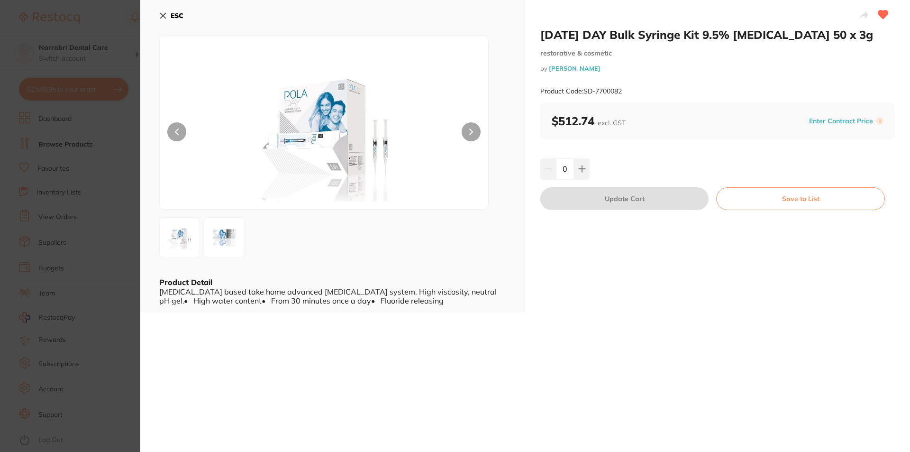
click at [179, 9] on button "ESC" at bounding box center [171, 16] width 24 height 16
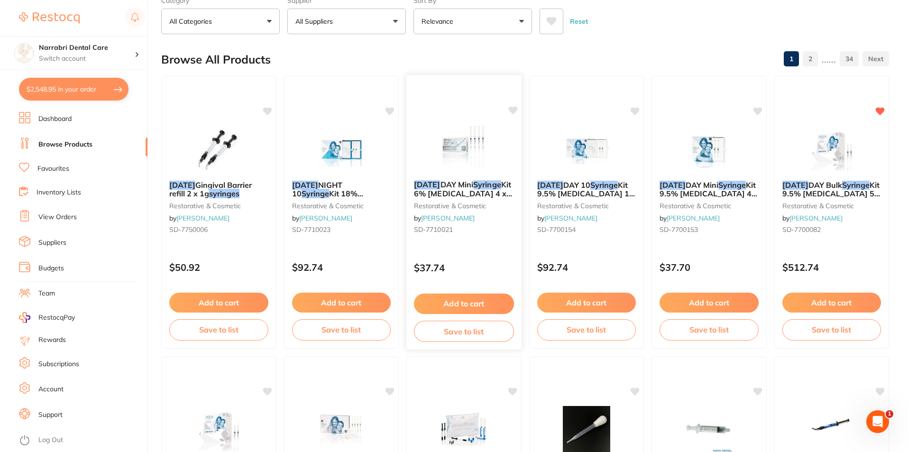
scroll to position [51, 0]
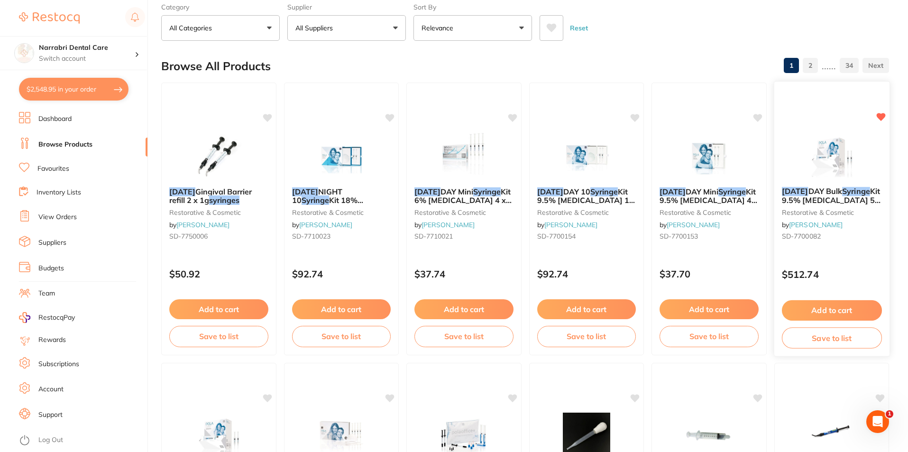
click at [818, 309] on button "Add to cart" at bounding box center [831, 310] width 100 height 20
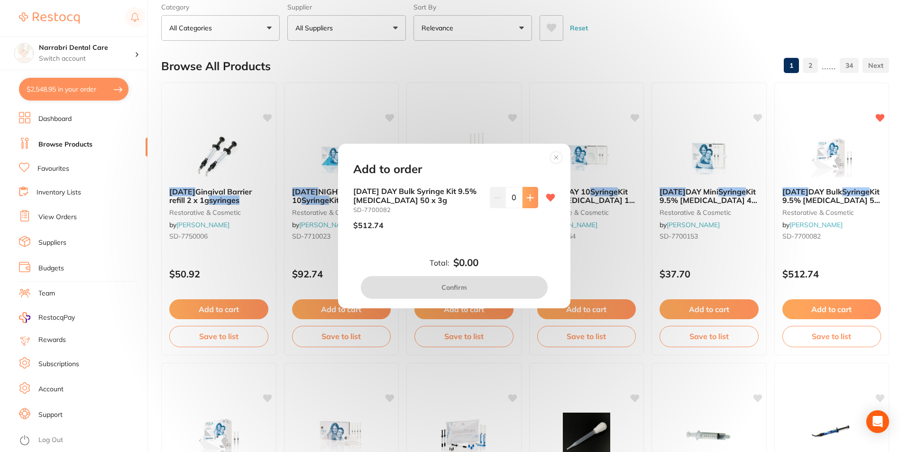
click at [526, 197] on icon at bounding box center [530, 198] width 8 height 8
type input "1"
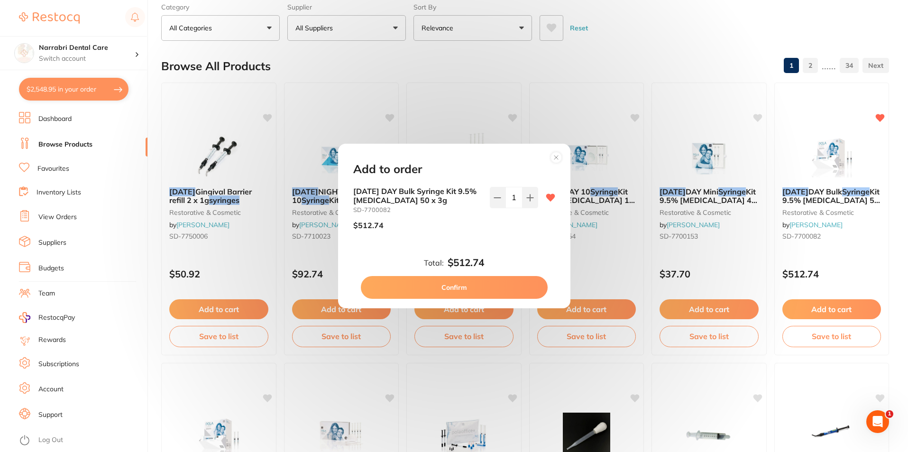
scroll to position [0, 0]
click at [487, 286] on button "Confirm" at bounding box center [454, 287] width 187 height 23
checkbox input "false"
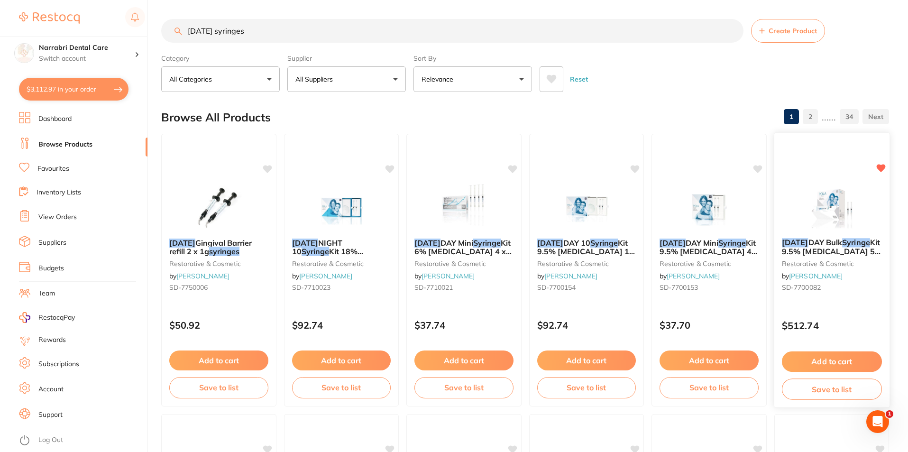
click at [815, 183] on img at bounding box center [831, 206] width 62 height 48
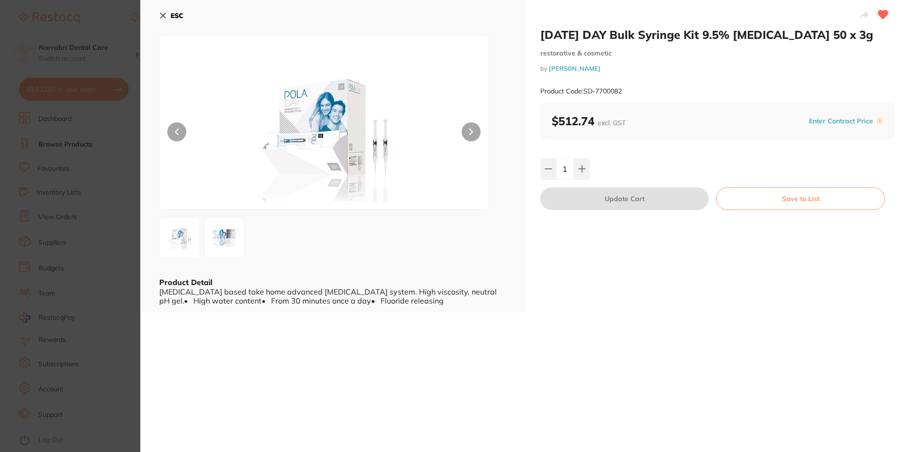
click at [462, 131] on button at bounding box center [471, 131] width 19 height 19
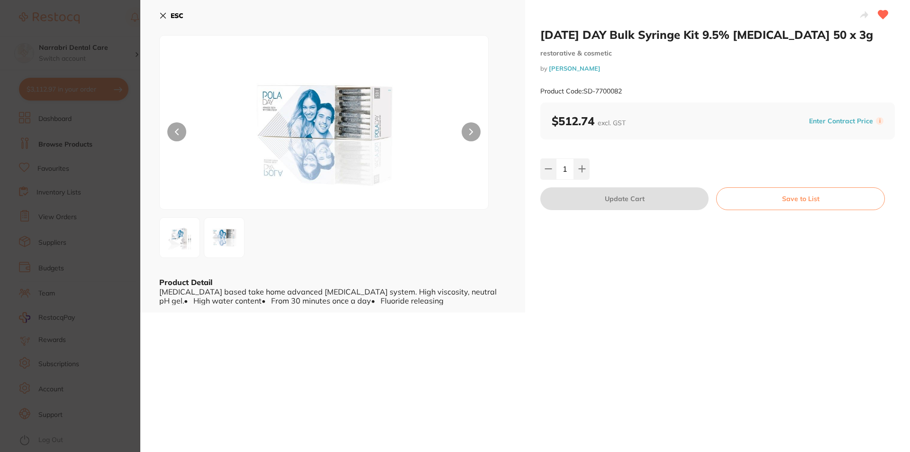
click at [462, 131] on button at bounding box center [471, 131] width 19 height 19
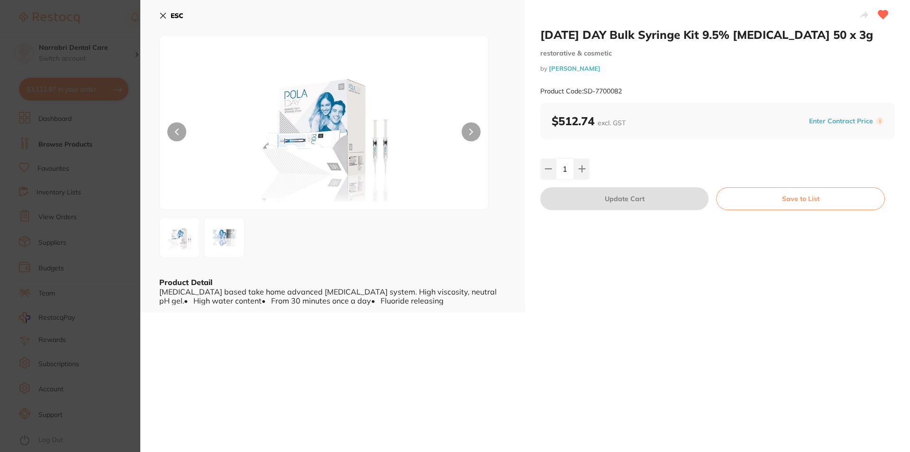
drag, startPoint x: 8, startPoint y: 179, endPoint x: 126, endPoint y: 2, distance: 212.6
click at [10, 173] on section "POLA DAY Bulk Syringe Kit 9.5% Hydrogen Peroxide 50 x 3g restorative & cosmetic…" at bounding box center [455, 226] width 910 height 452
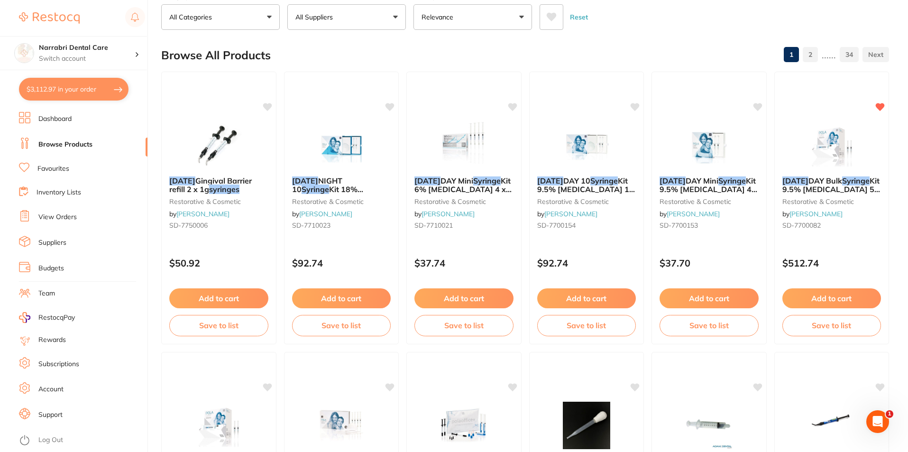
scroll to position [48, 0]
